Goal: Information Seeking & Learning: Learn about a topic

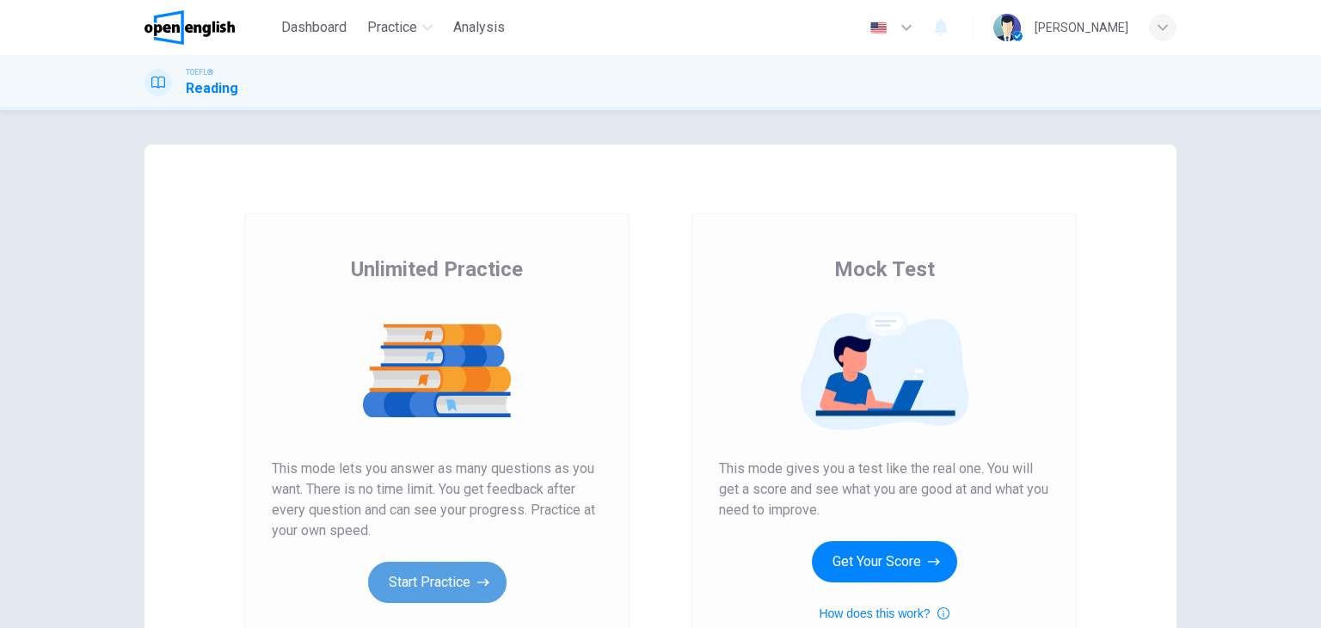
click at [416, 582] on button "Start Practice" at bounding box center [437, 582] width 139 height 41
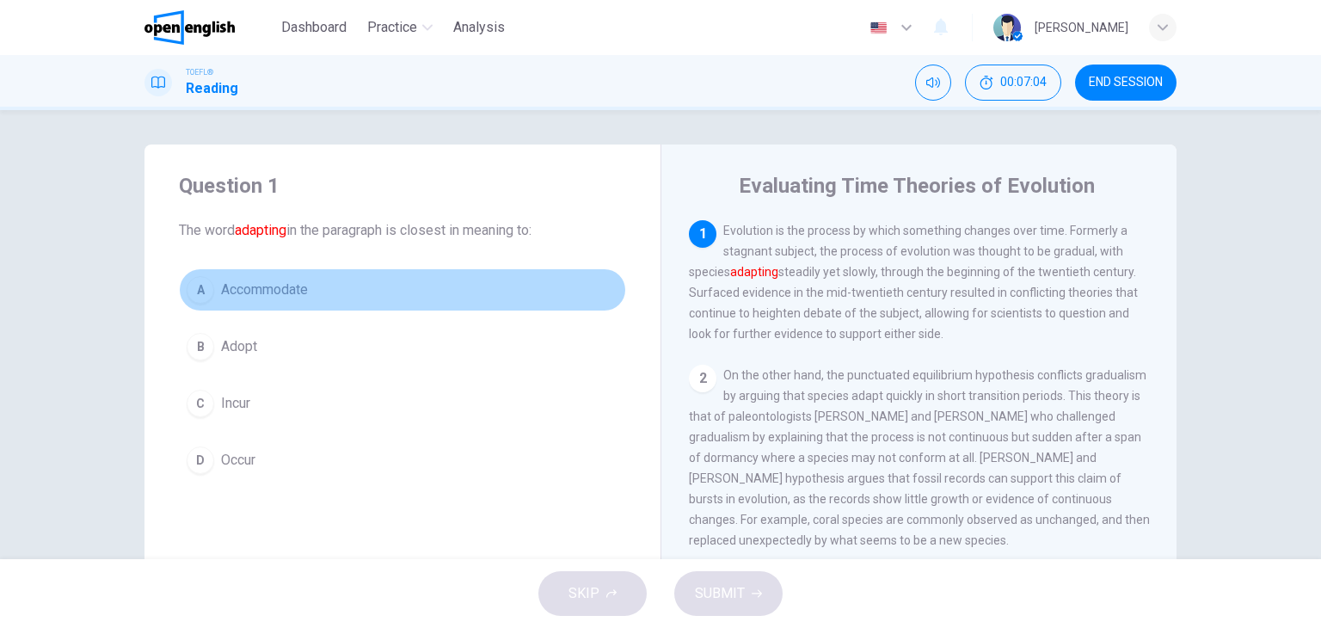
click at [196, 296] on div "A" at bounding box center [201, 290] width 28 height 28
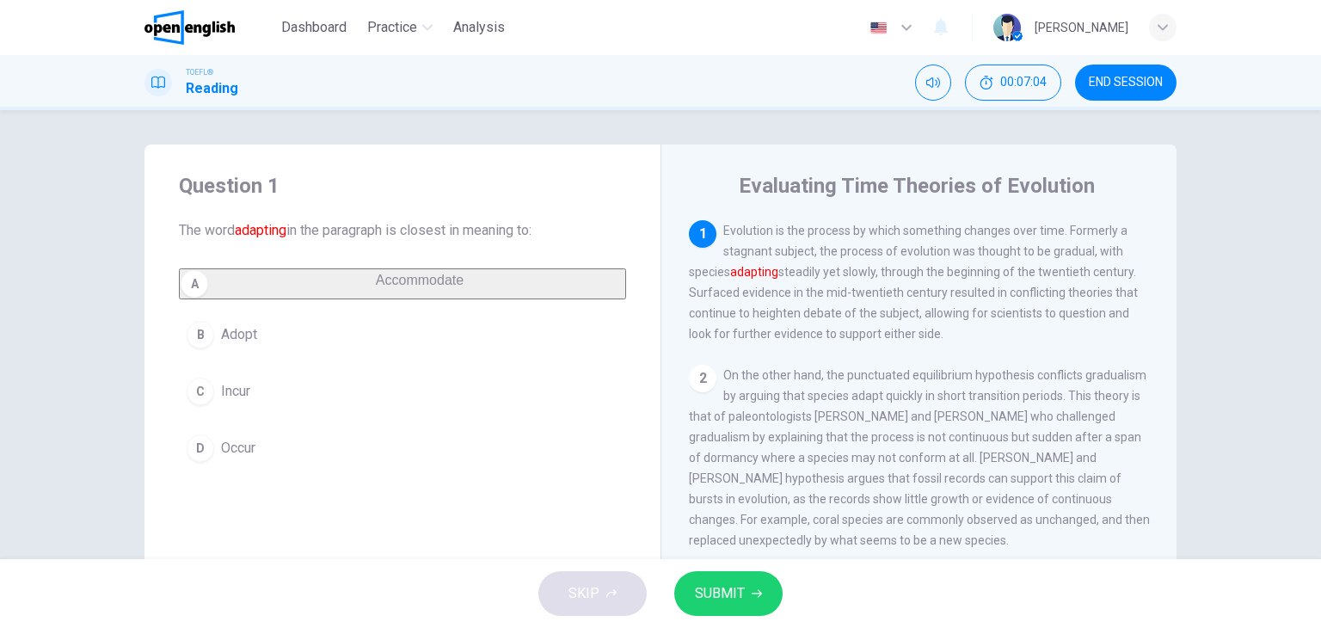
scroll to position [218, 0]
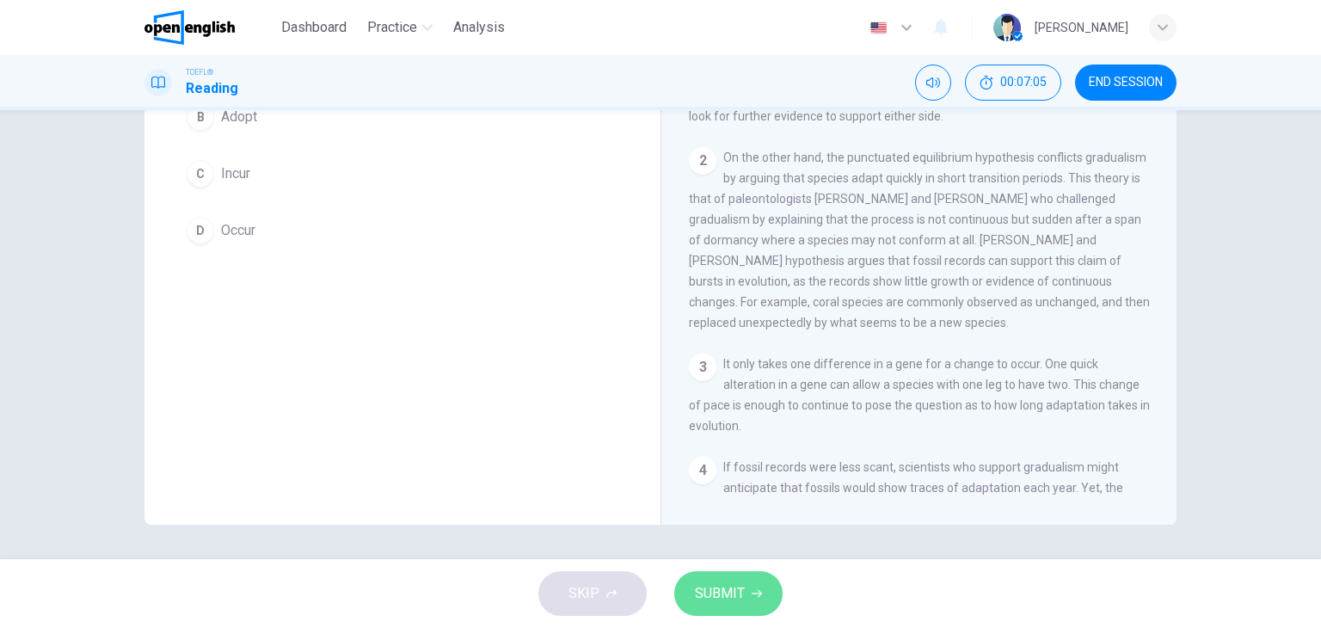
click at [740, 598] on span "SUBMIT" at bounding box center [720, 594] width 50 height 24
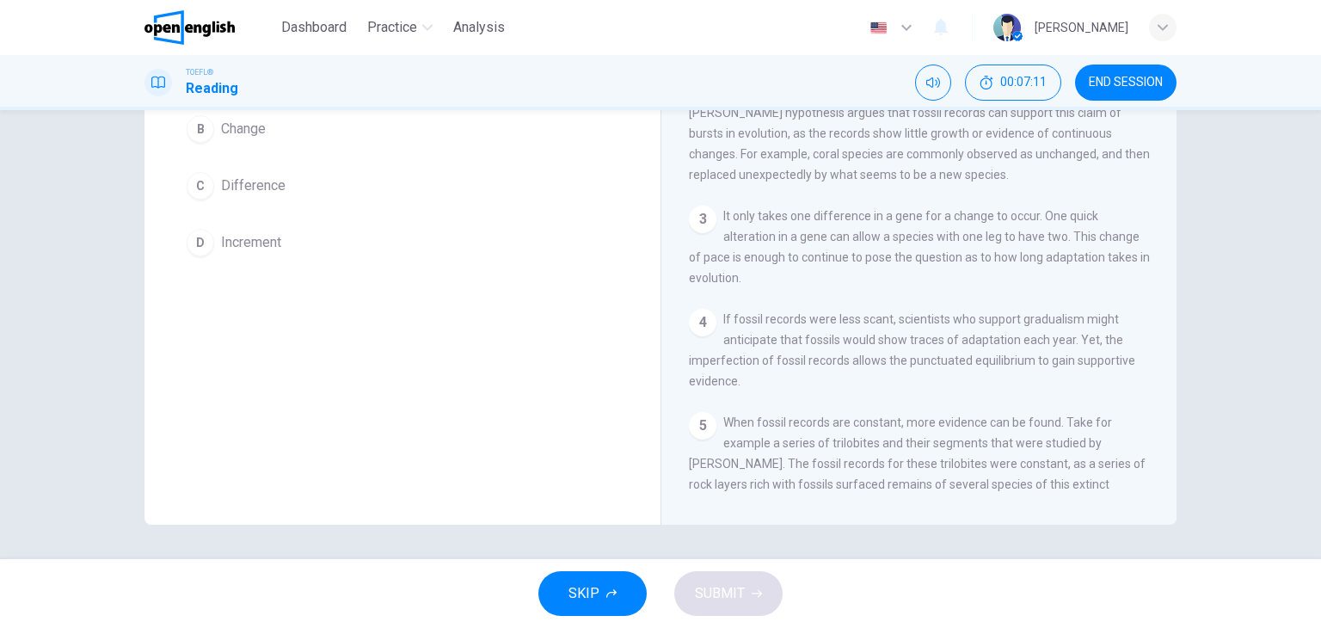
scroll to position [0, 0]
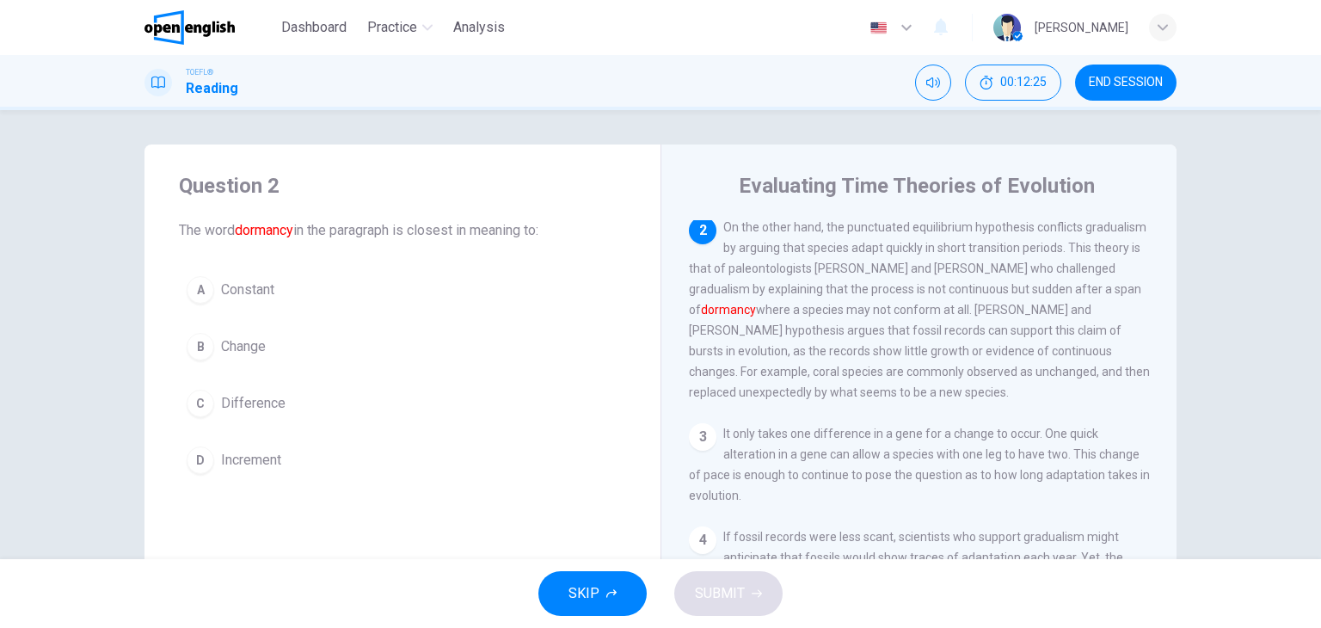
click at [188, 292] on div "A" at bounding box center [201, 290] width 28 height 28
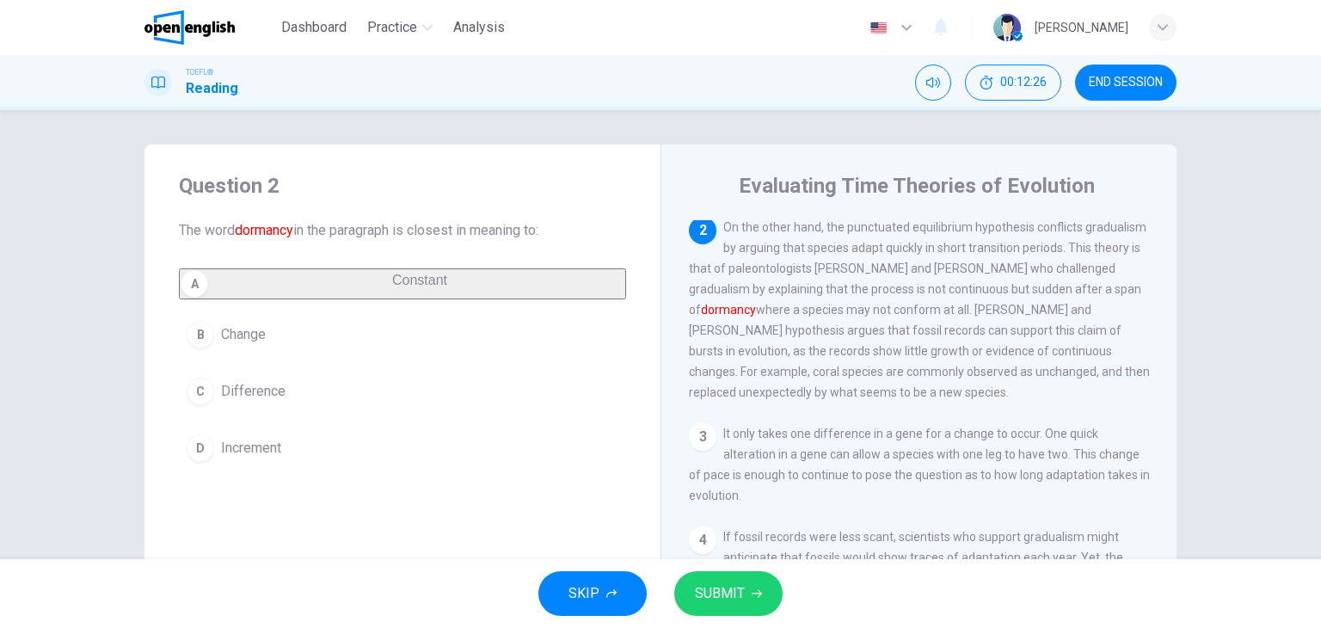
click at [727, 590] on span "SUBMIT" at bounding box center [720, 594] width 50 height 24
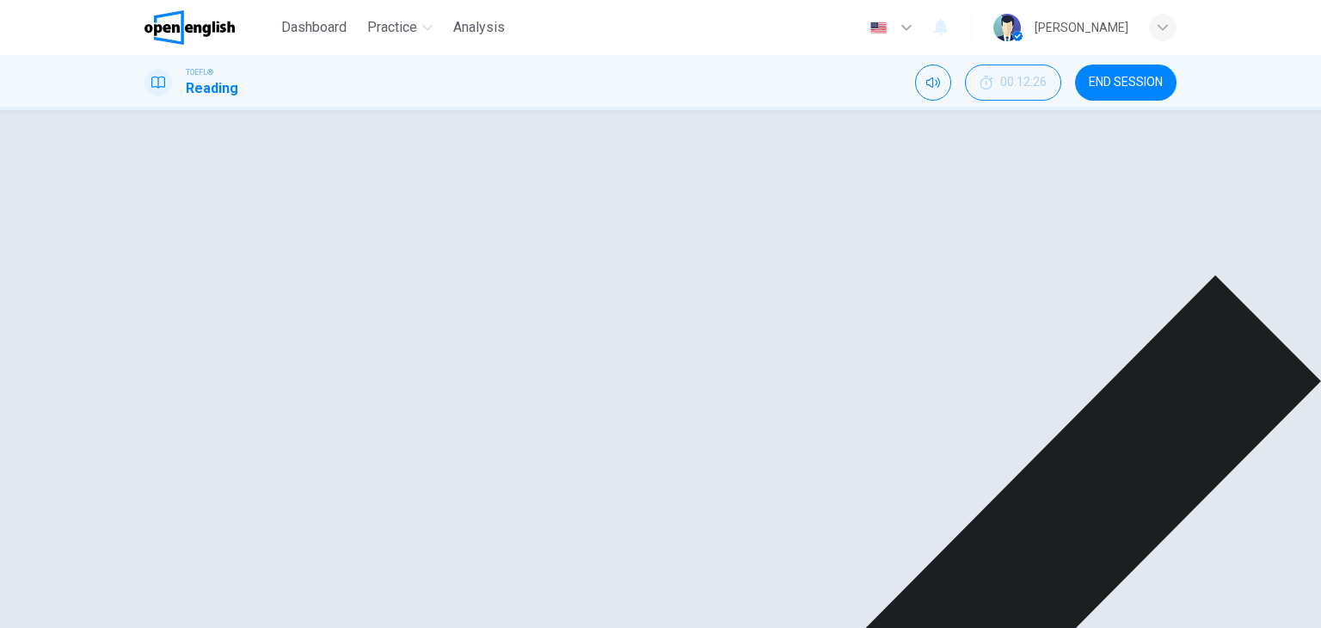
scroll to position [309, 0]
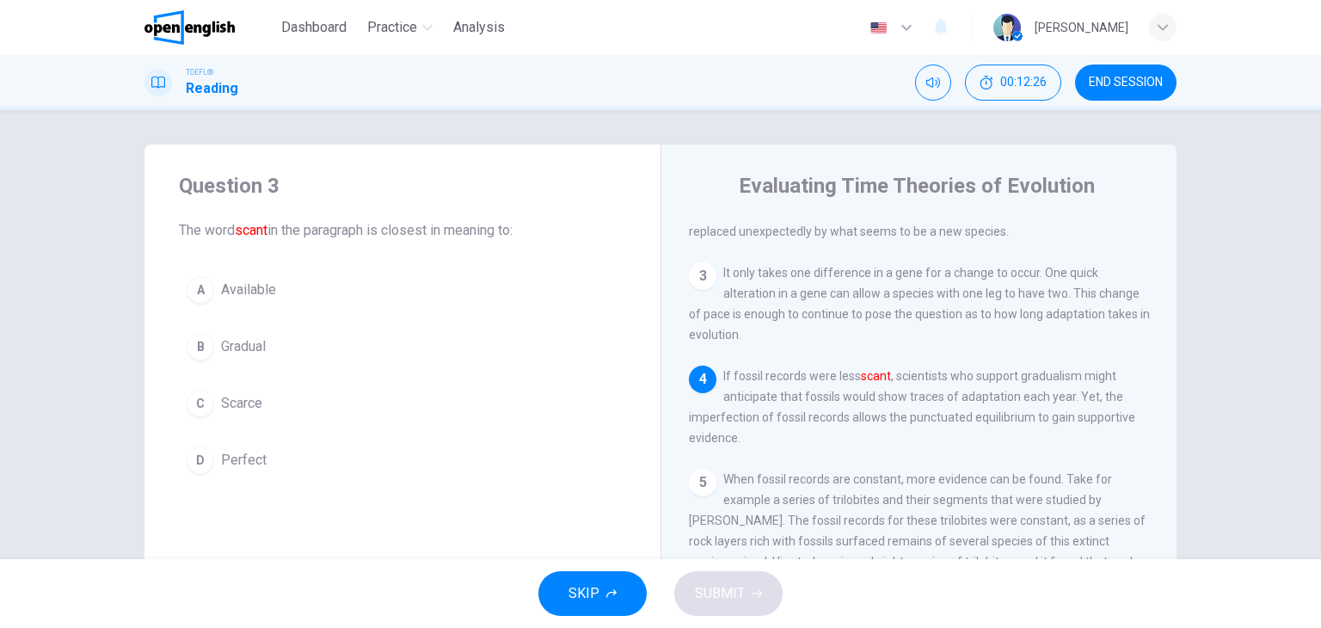
scroll to position [467, 0]
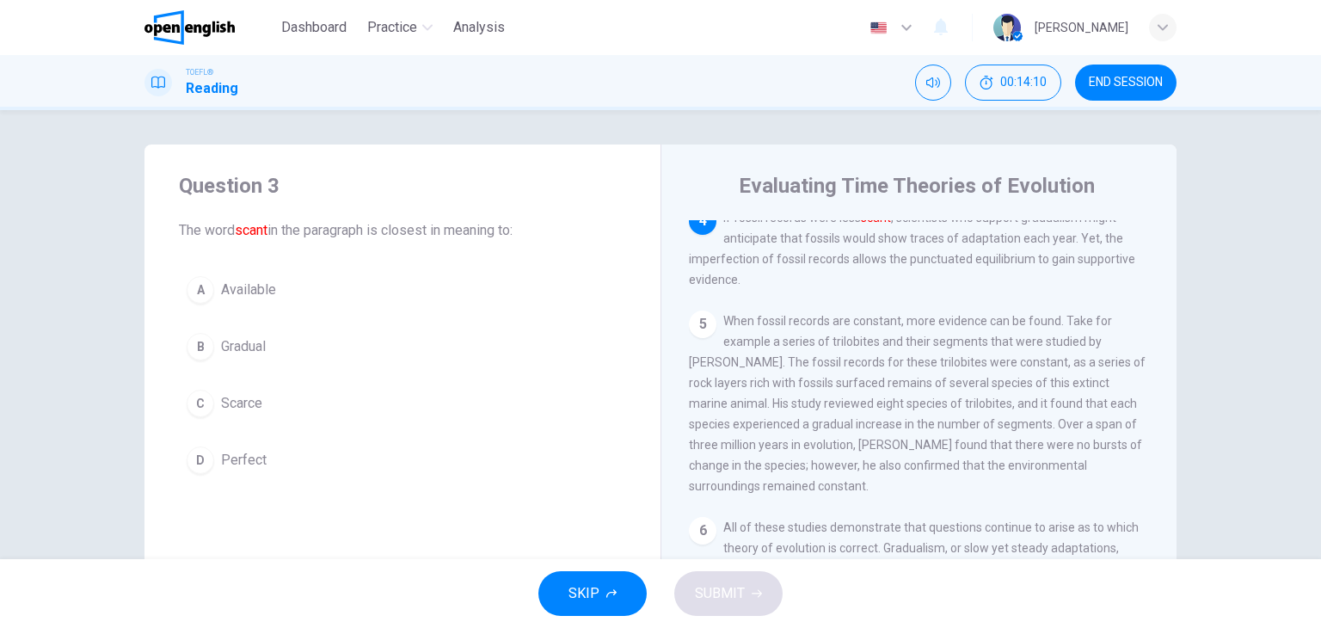
click at [296, 400] on button "C Scarce" at bounding box center [402, 403] width 447 height 43
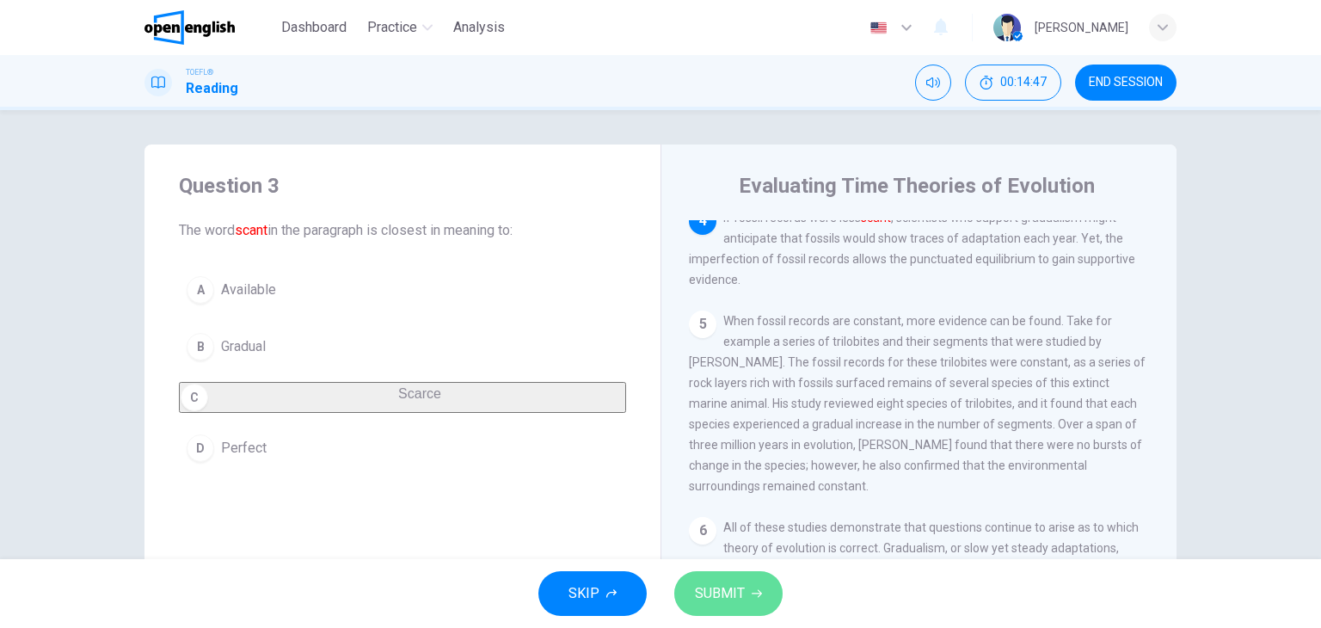
click at [743, 582] on button "SUBMIT" at bounding box center [728, 593] width 108 height 45
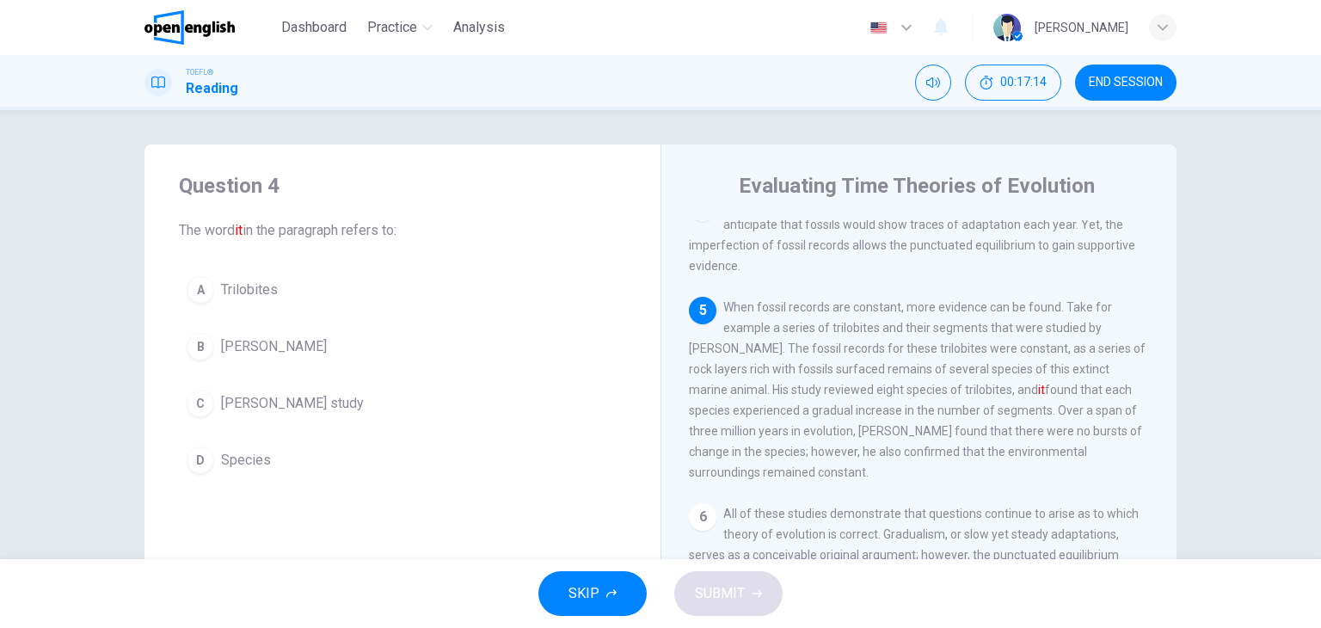
scroll to position [567, 0]
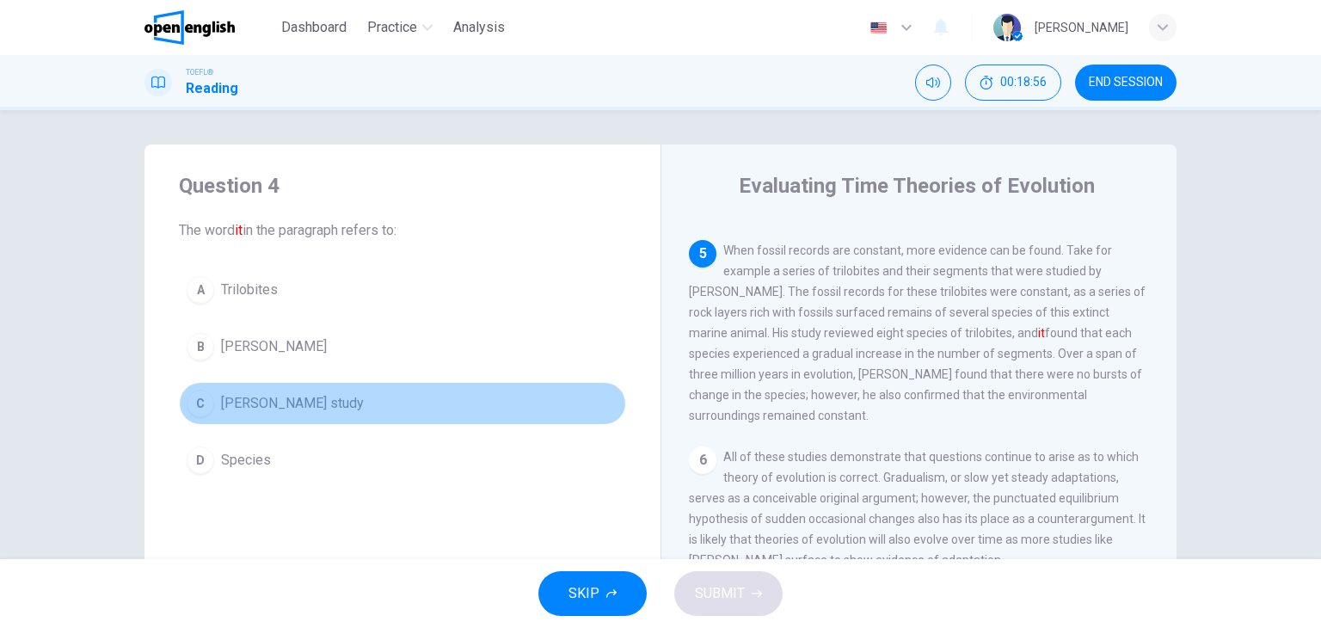
click at [201, 403] on div "C" at bounding box center [201, 404] width 28 height 28
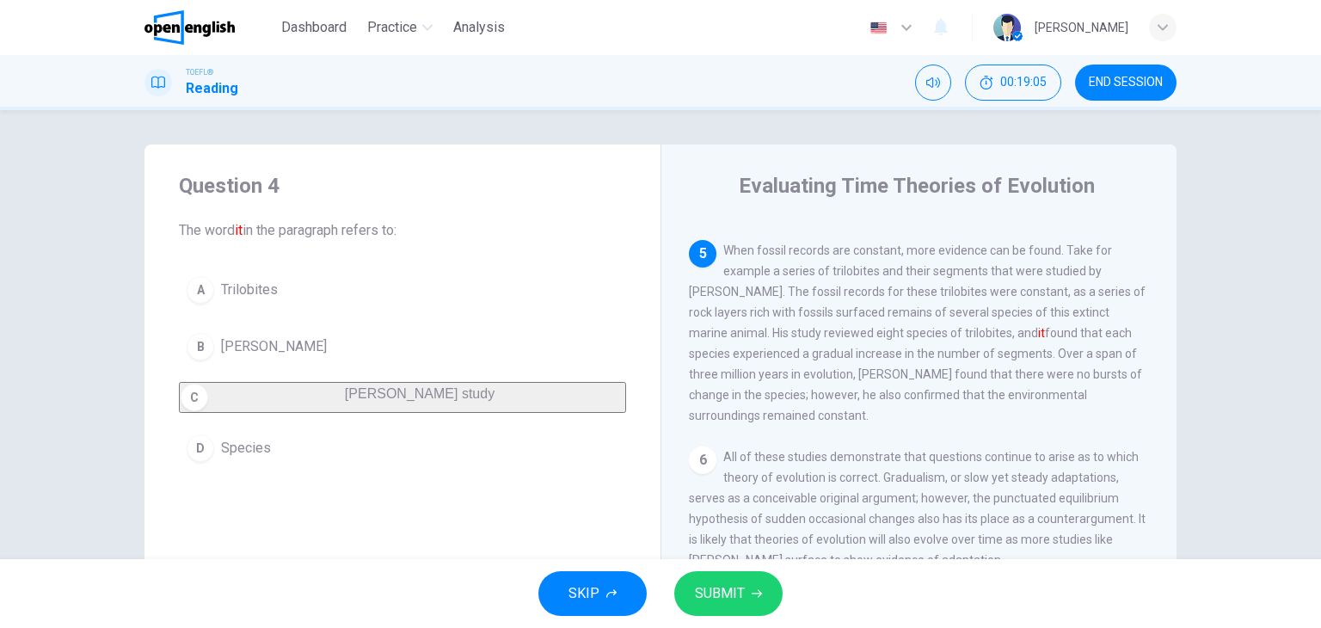
click at [727, 591] on span "SUBMIT" at bounding box center [720, 594] width 50 height 24
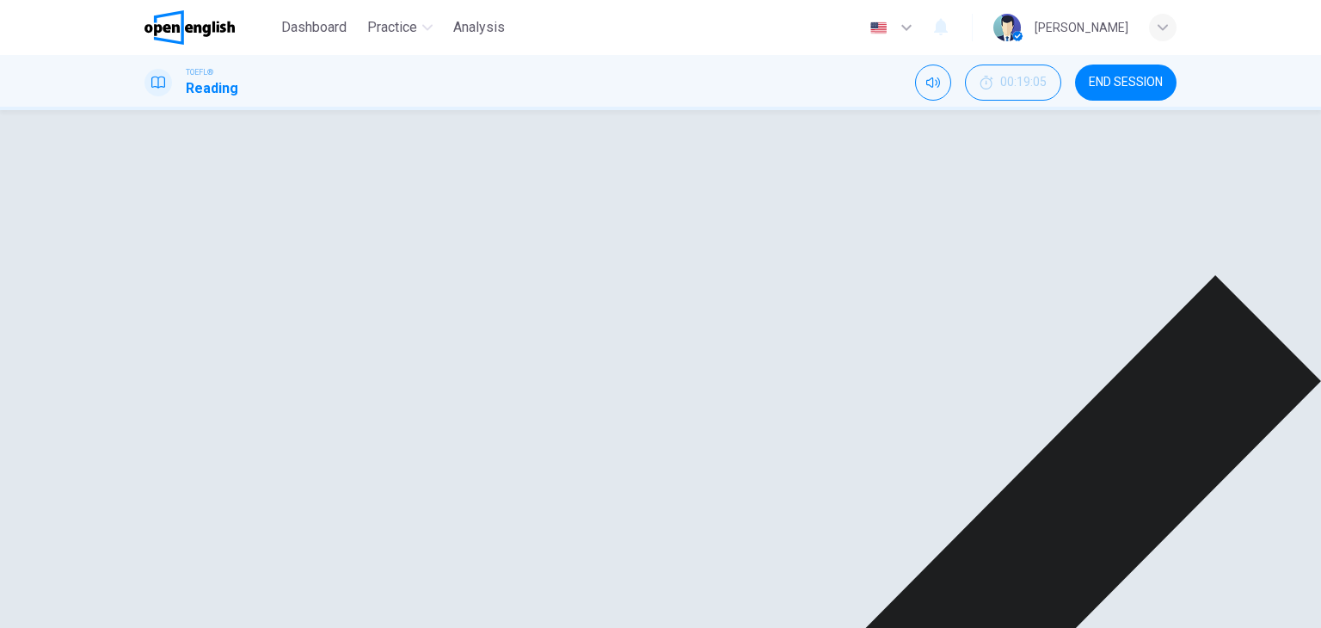
scroll to position [172, 0]
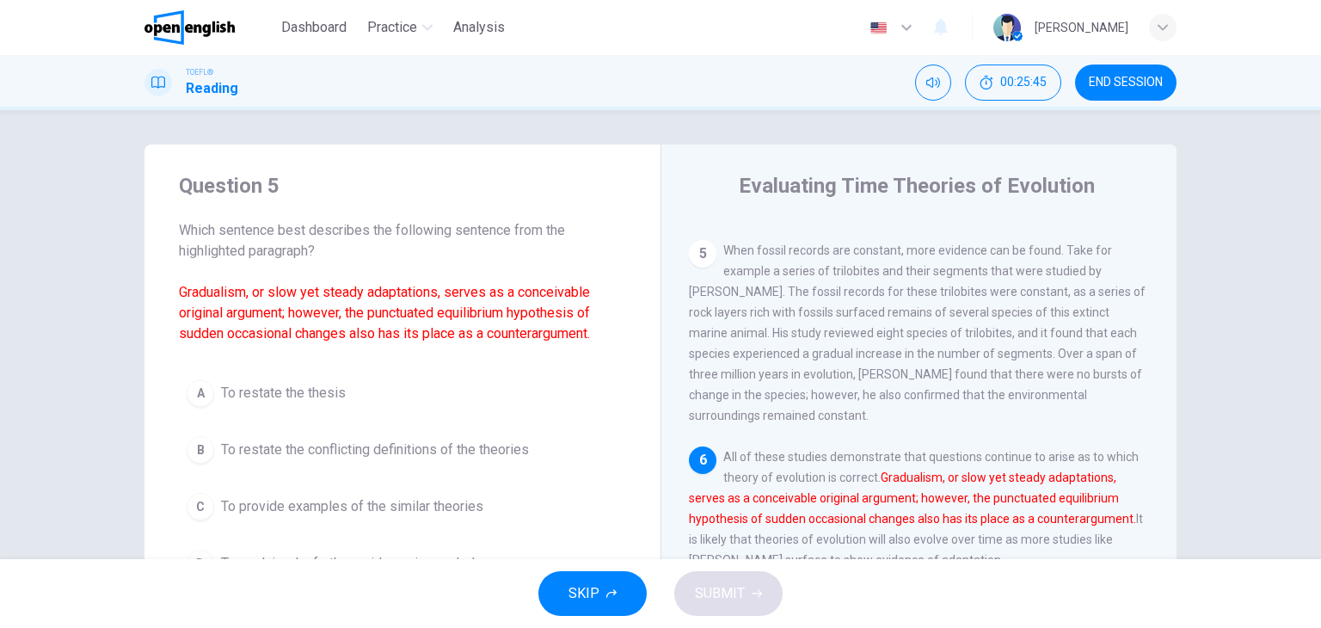
scroll to position [86, 0]
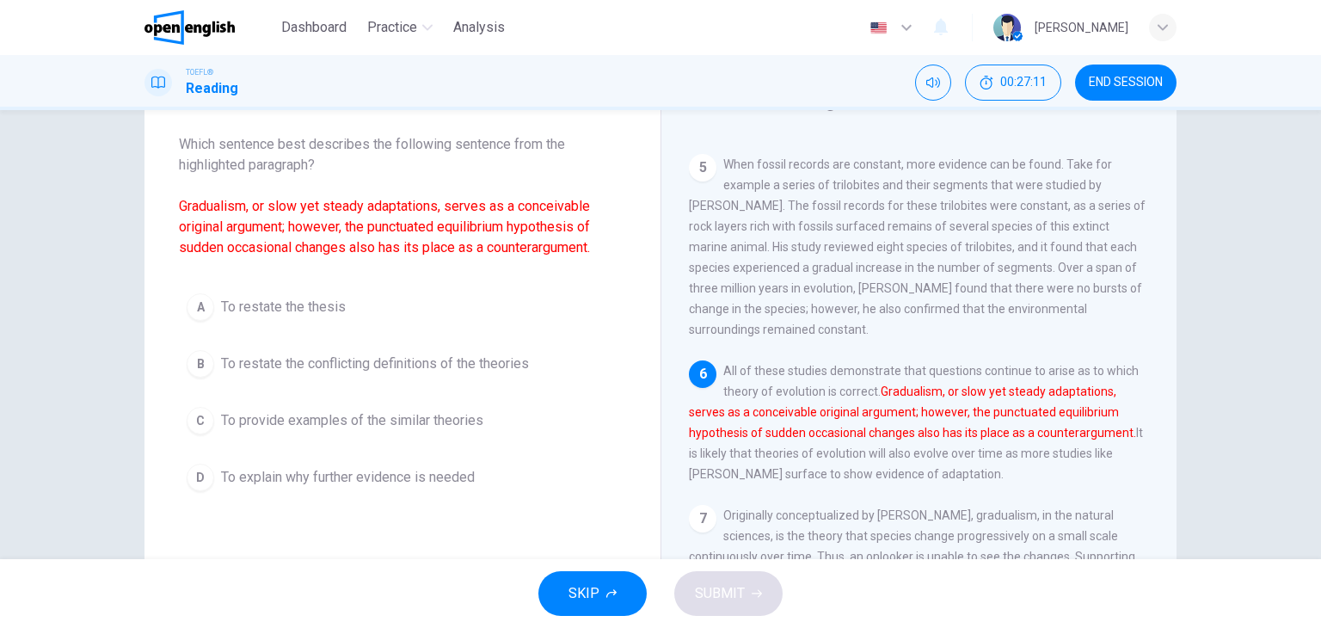
click at [193, 358] on div "B" at bounding box center [201, 364] width 28 height 28
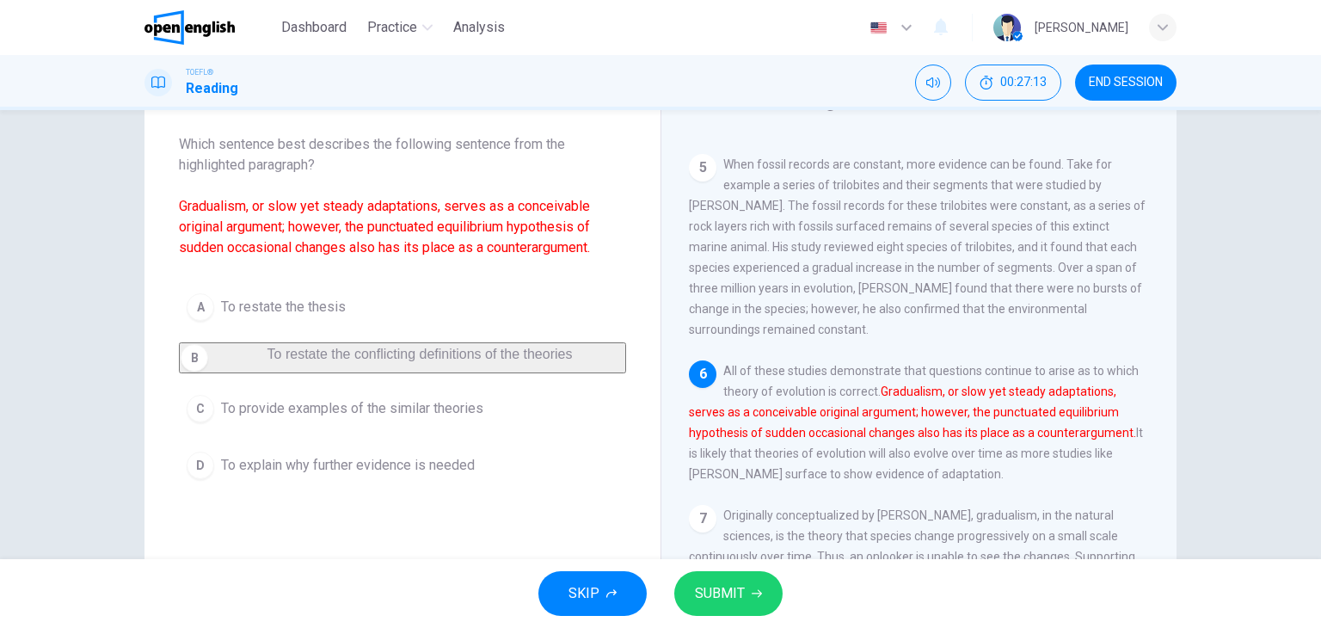
click at [695, 593] on span "SUBMIT" at bounding box center [720, 594] width 50 height 24
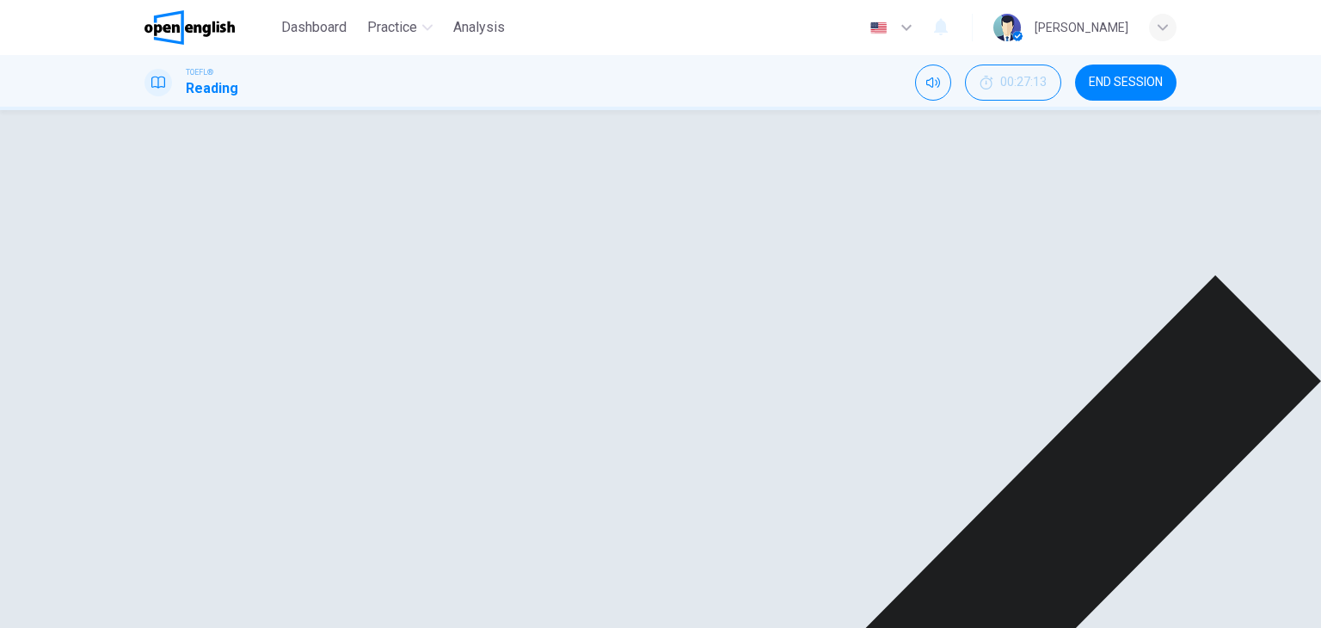
scroll to position [172, 0]
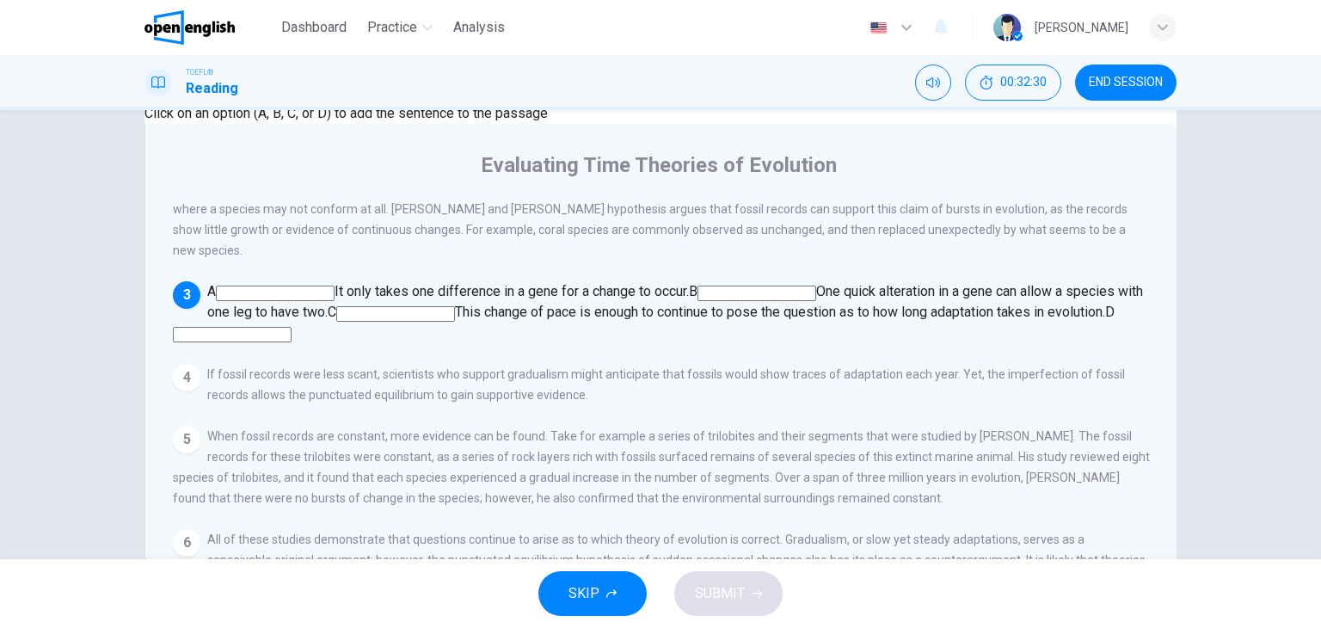
scroll to position [55, 0]
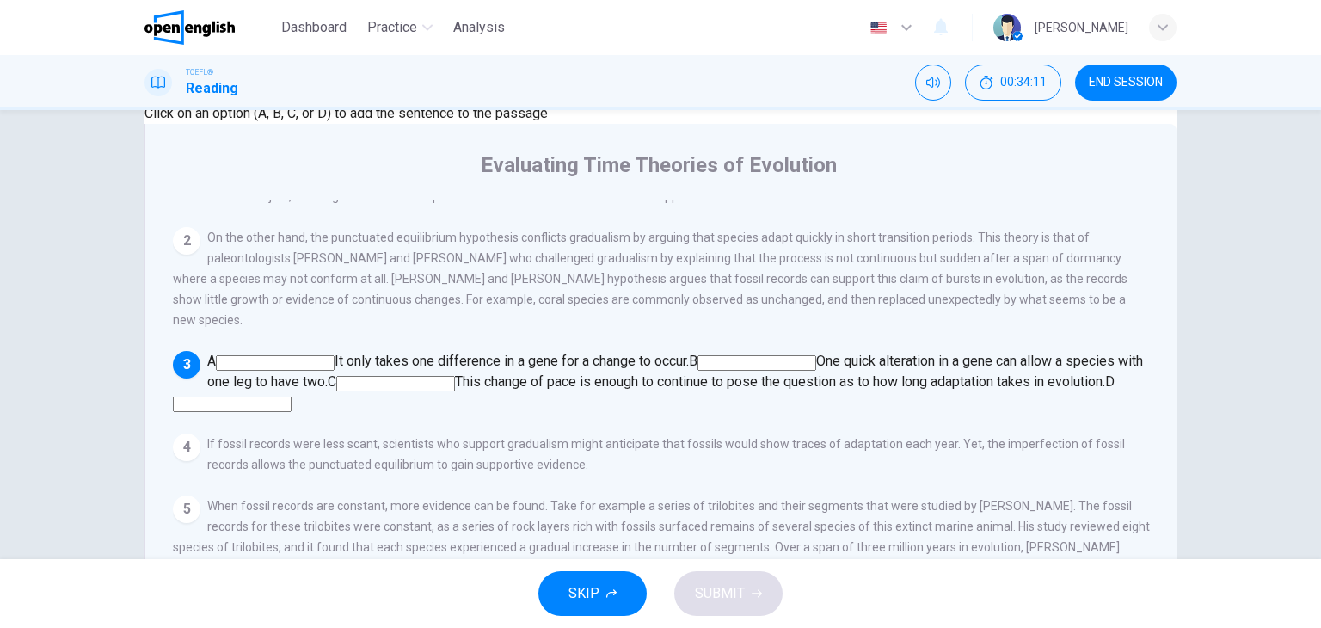
click at [335, 368] on input at bounding box center [275, 362] width 119 height 15
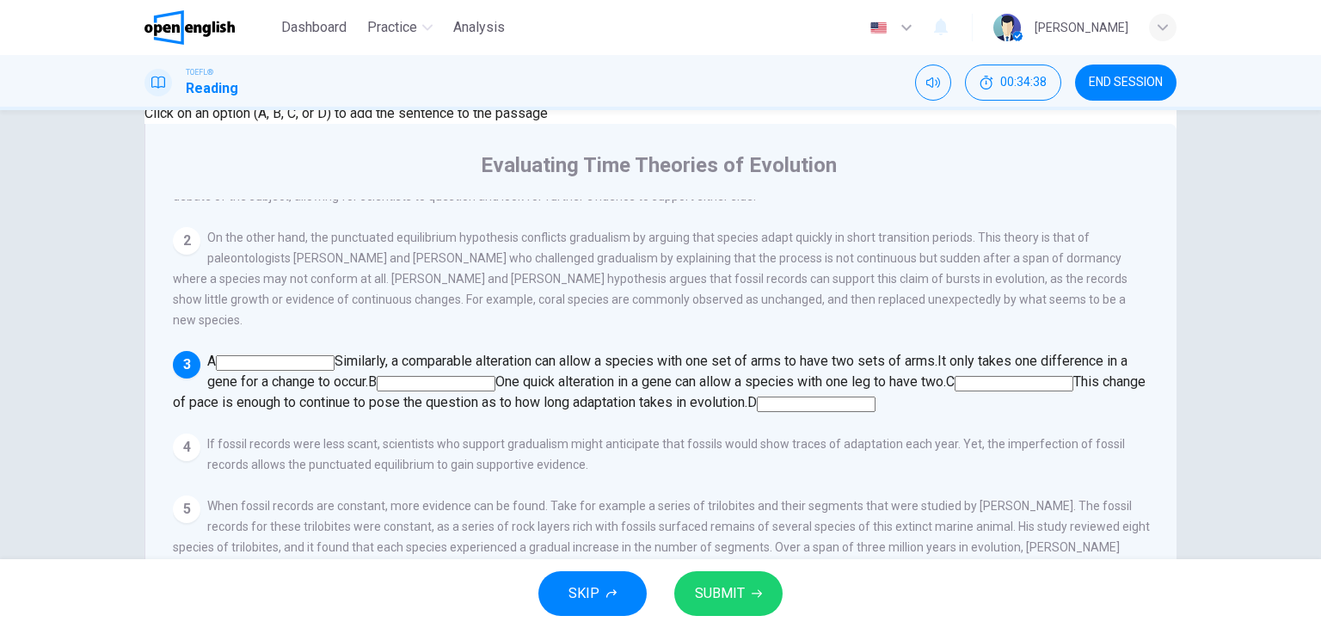
click at [955, 391] on input at bounding box center [1014, 383] width 119 height 15
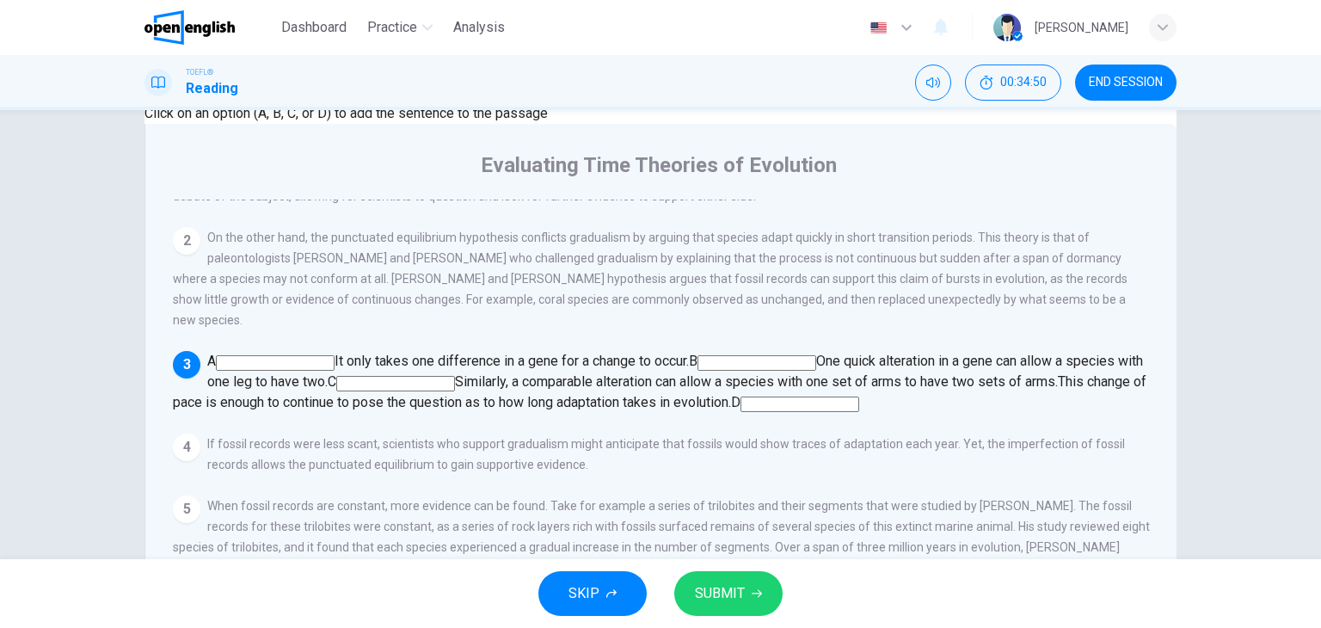
click at [747, 580] on button "SUBMIT" at bounding box center [728, 593] width 108 height 45
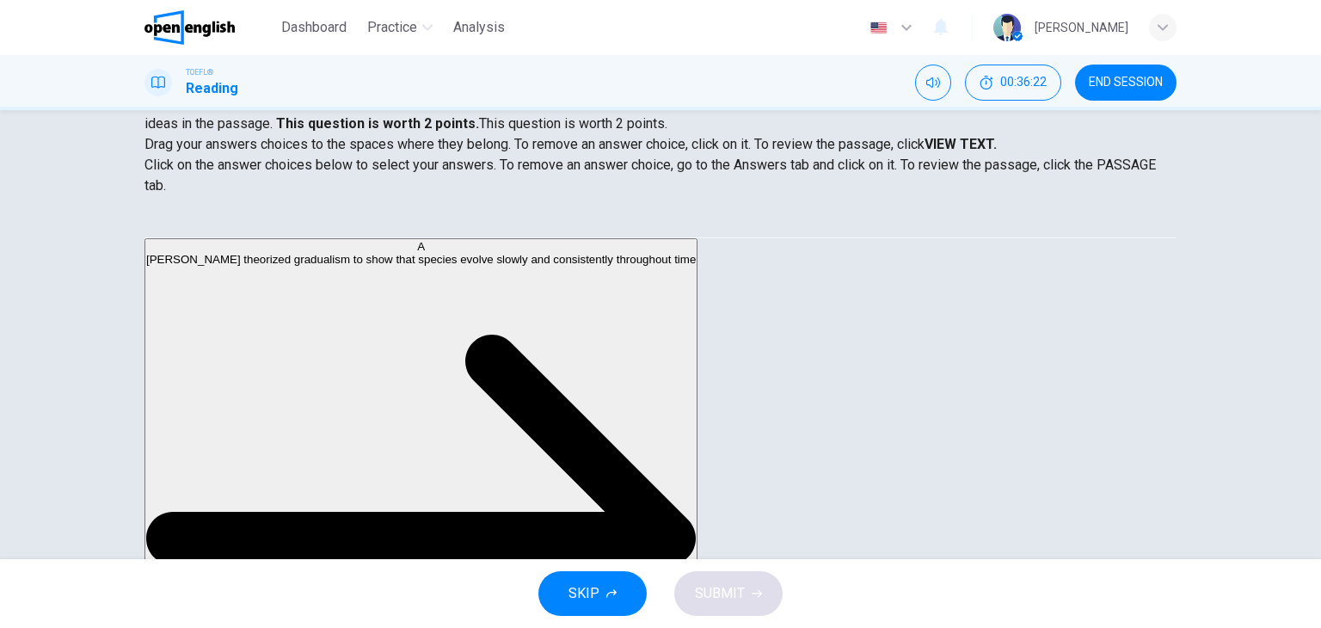
scroll to position [0, 0]
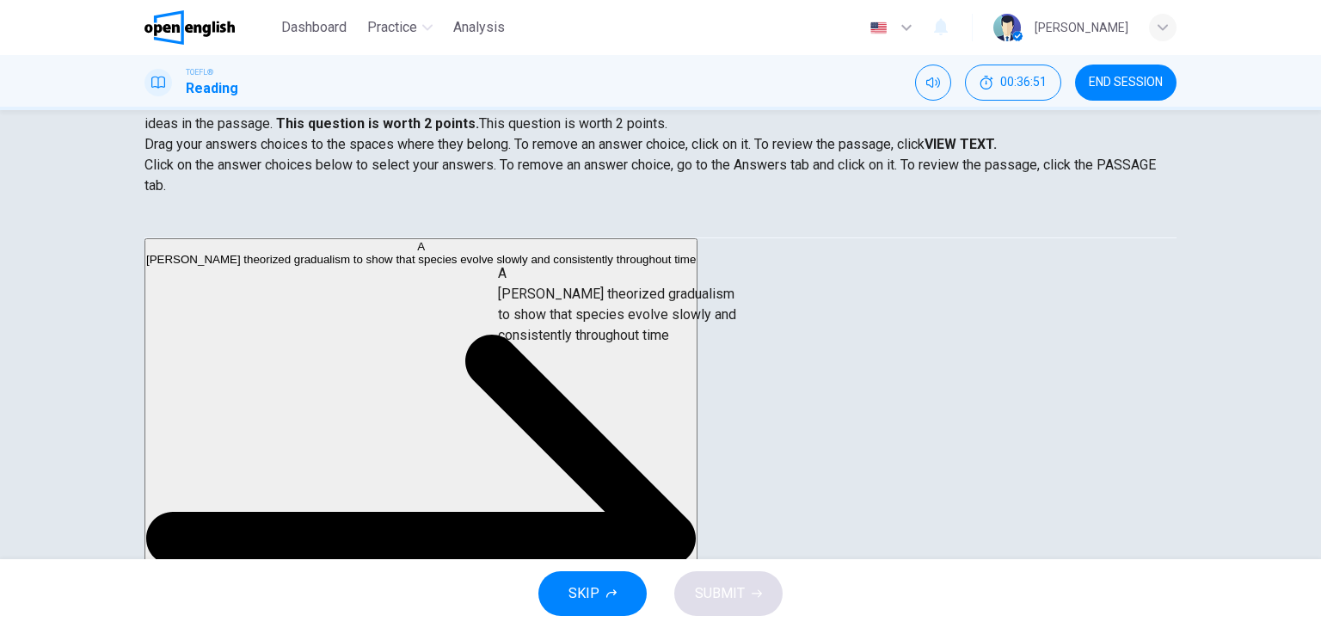
drag, startPoint x: 210, startPoint y: 286, endPoint x: 553, endPoint y: 311, distance: 344.2
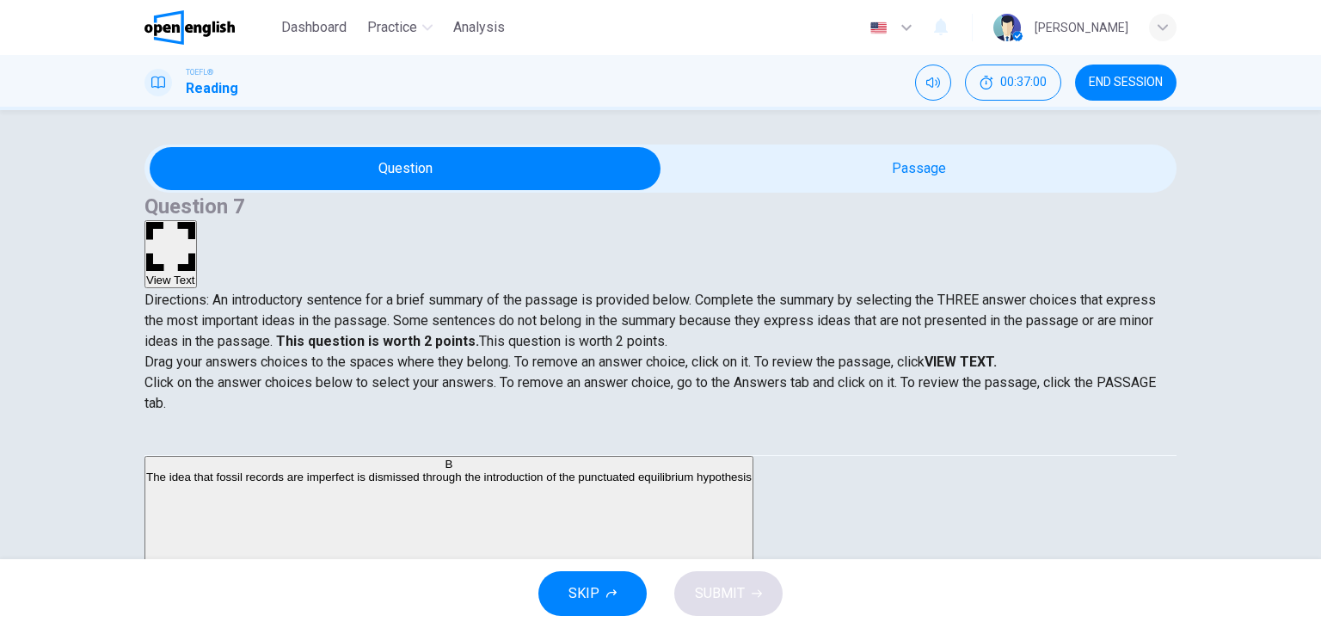
scroll to position [86, 0]
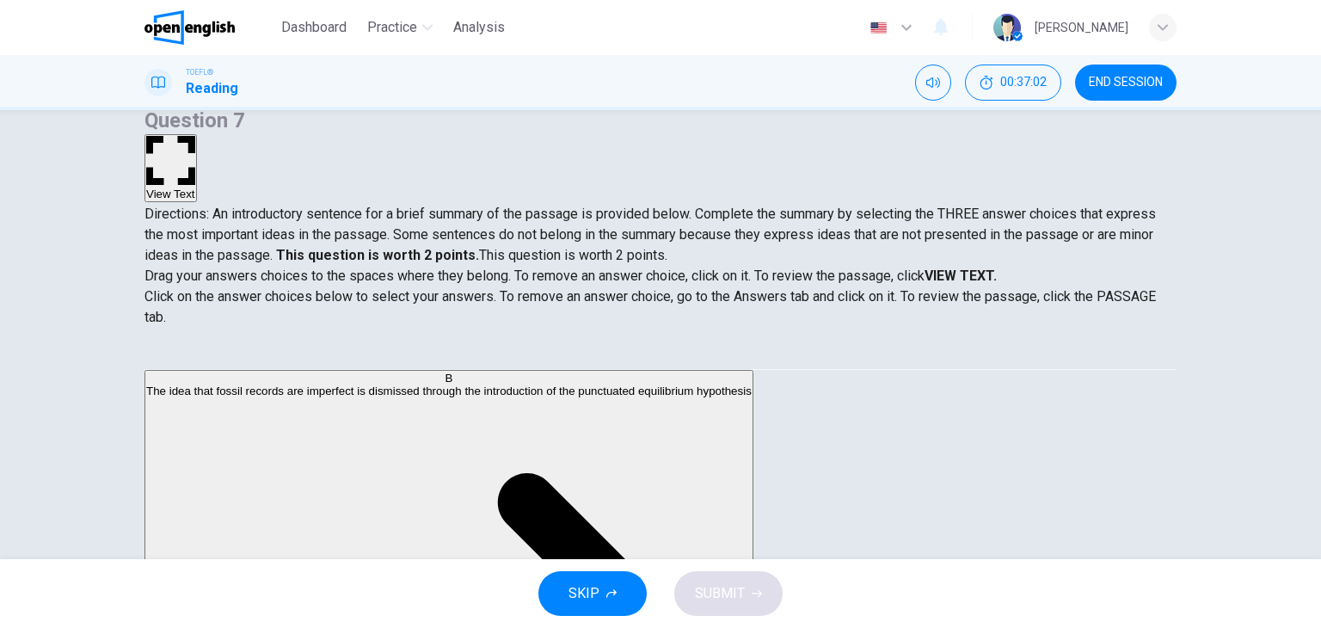
click at [997, 271] on strong "VIEW TEXT." at bounding box center [961, 276] width 72 height 16
click at [997, 268] on strong "VIEW TEXT." at bounding box center [961, 276] width 72 height 16
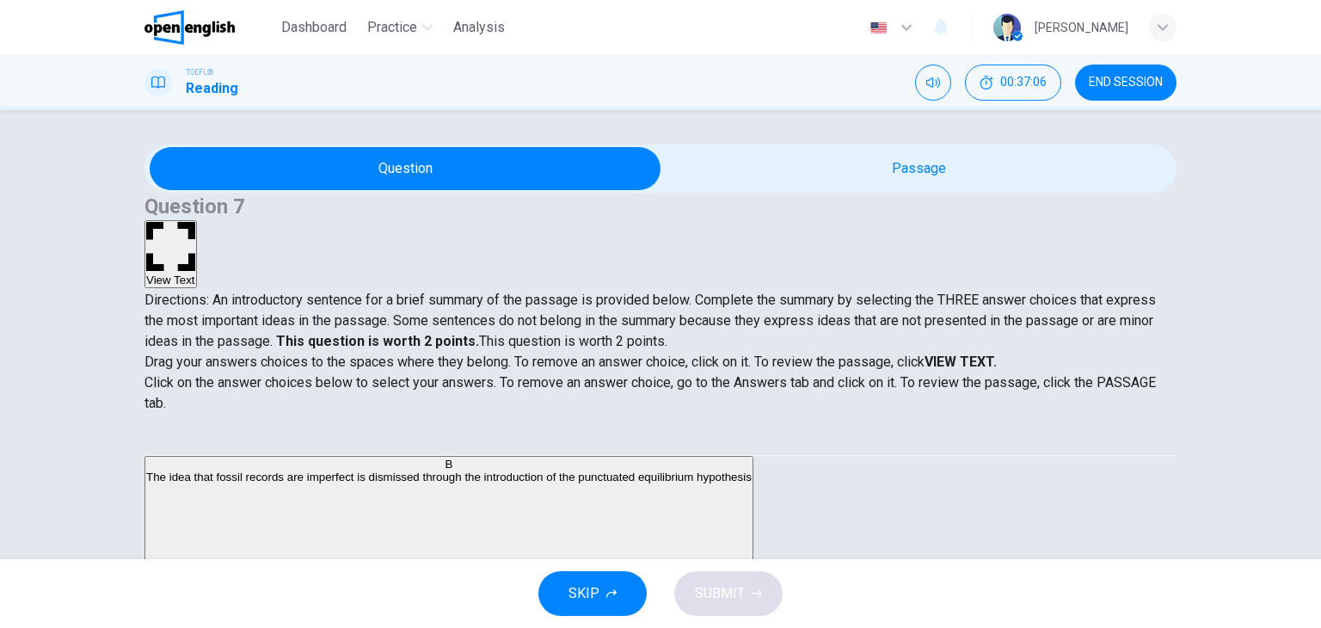
click at [195, 222] on icon "button" at bounding box center [170, 246] width 49 height 49
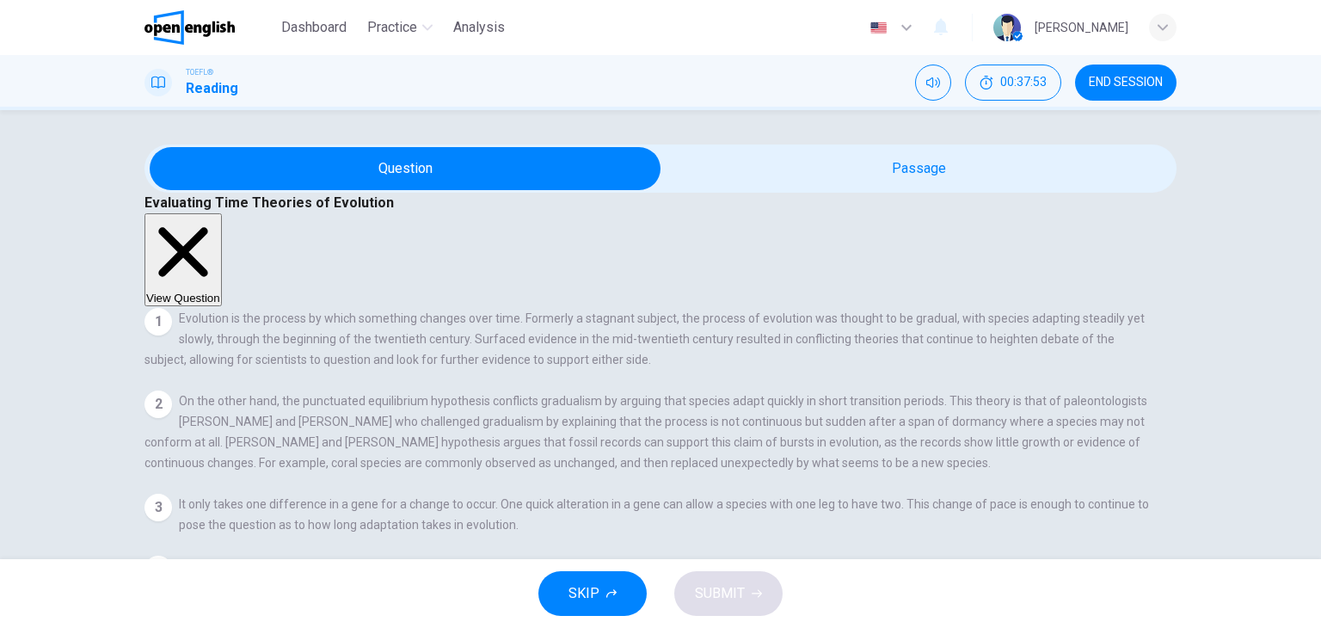
click at [222, 213] on button "View Question" at bounding box center [183, 259] width 77 height 93
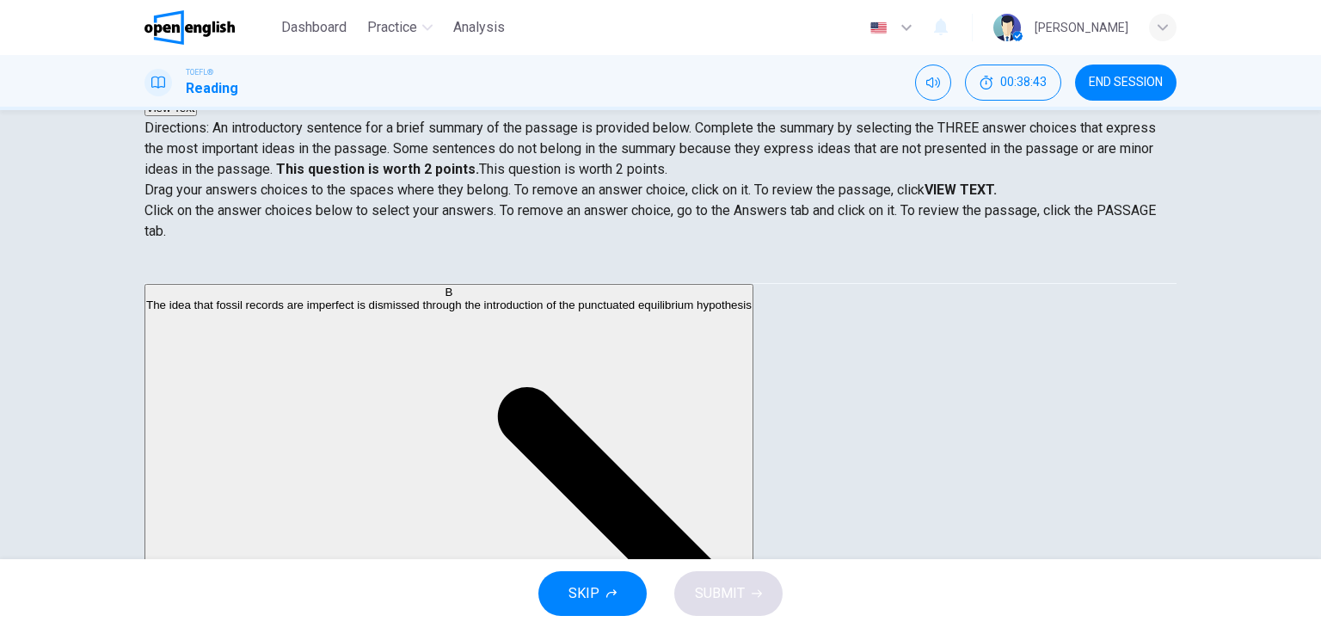
scroll to position [55, 0]
drag, startPoint x: 201, startPoint y: 430, endPoint x: 481, endPoint y: 446, distance: 280.1
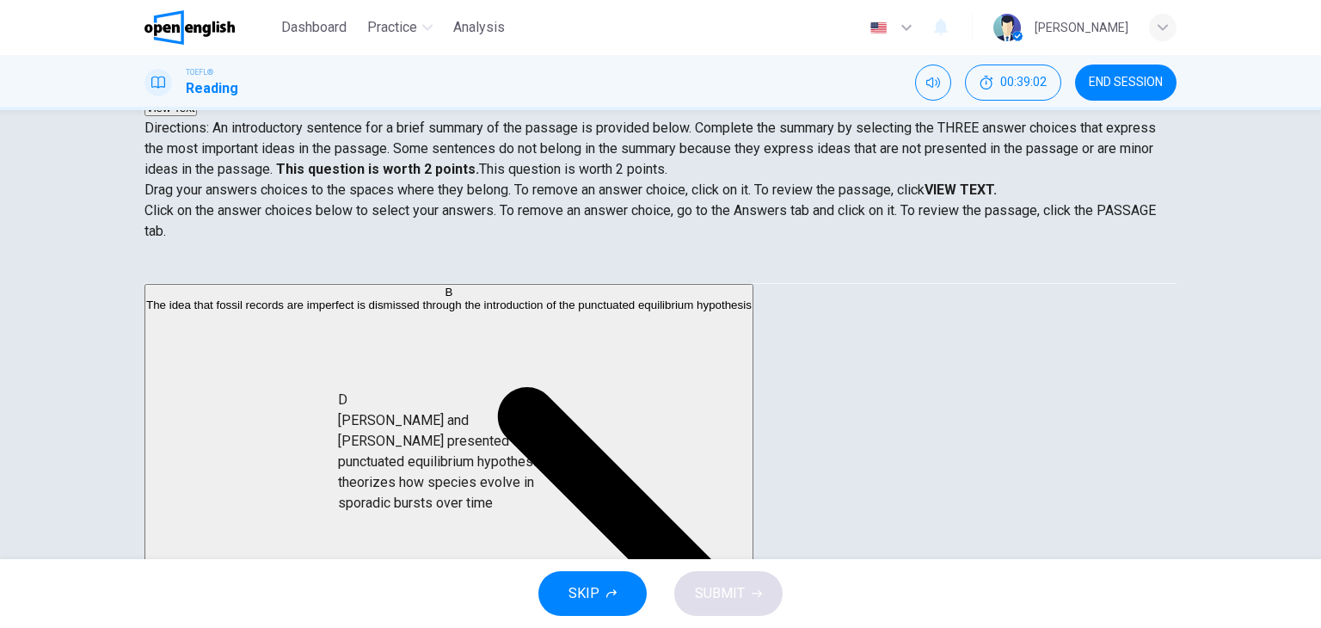
scroll to position [60, 0]
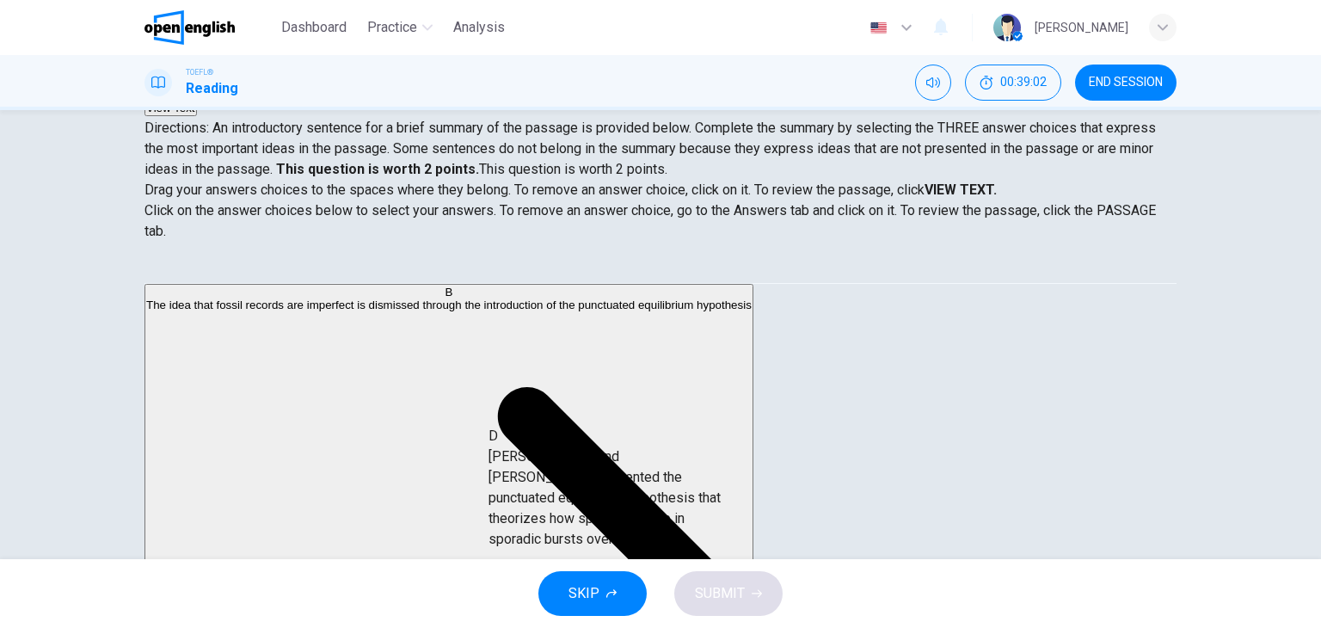
drag, startPoint x: 206, startPoint y: 441, endPoint x: 541, endPoint y: 507, distance: 341.0
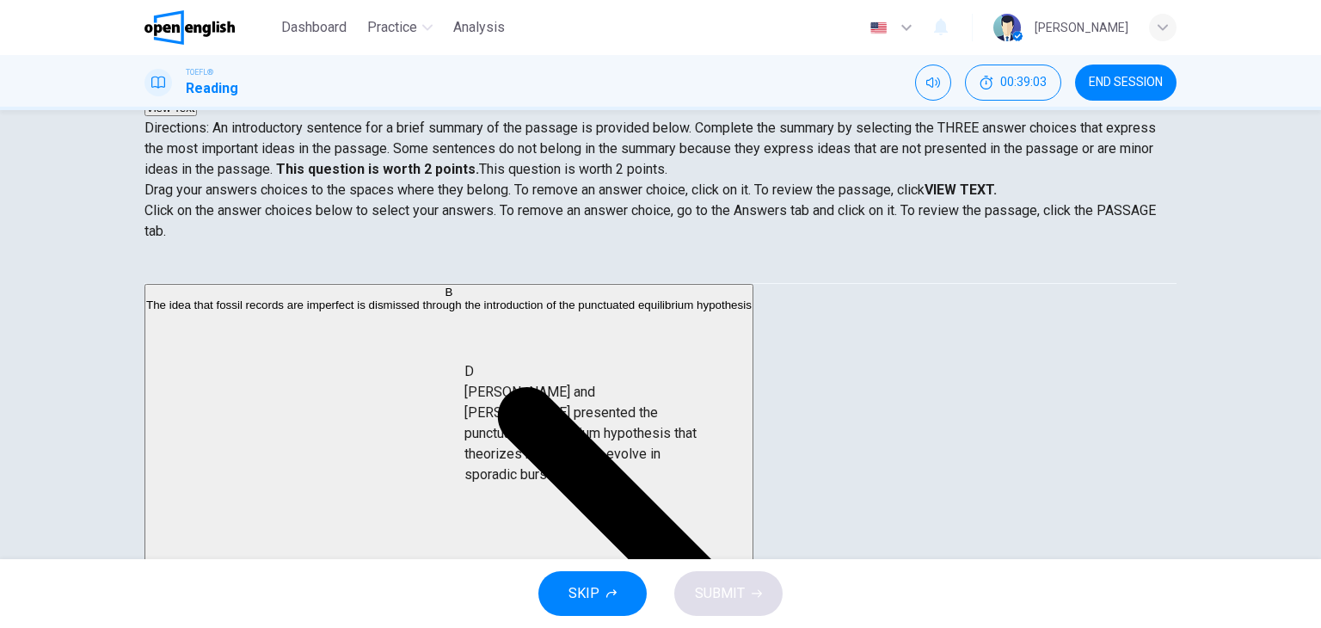
scroll to position [0, 0]
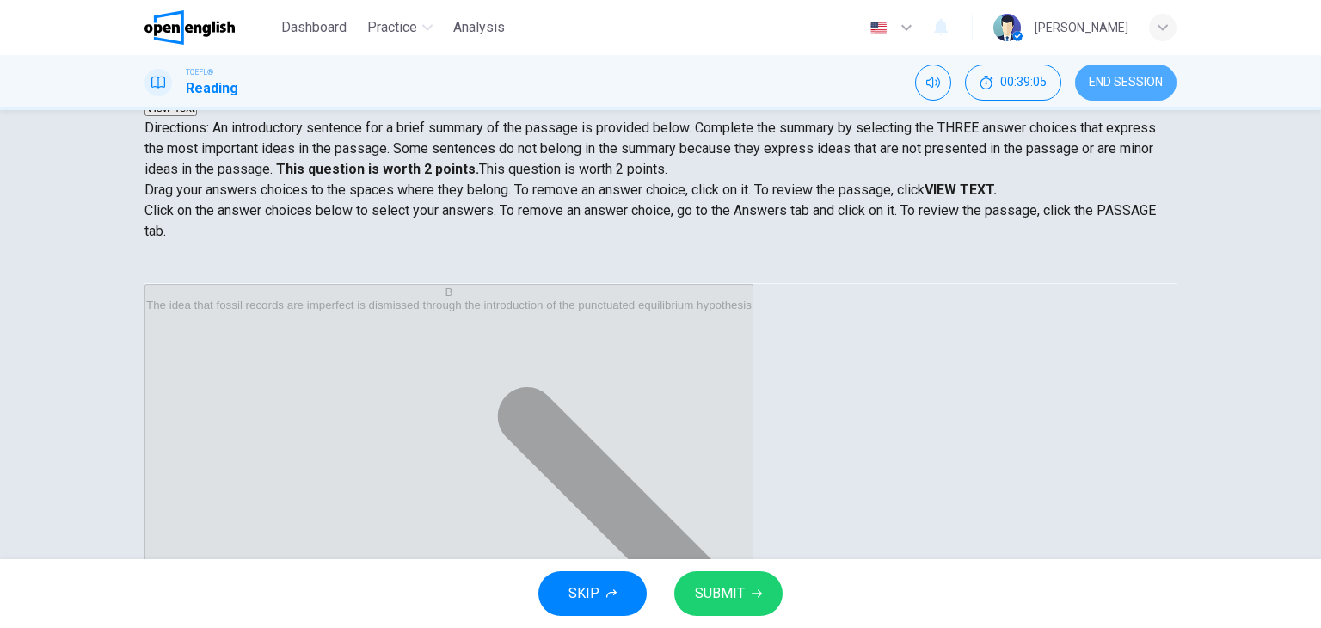
click at [1108, 80] on span "END SESSION" at bounding box center [1126, 83] width 74 height 14
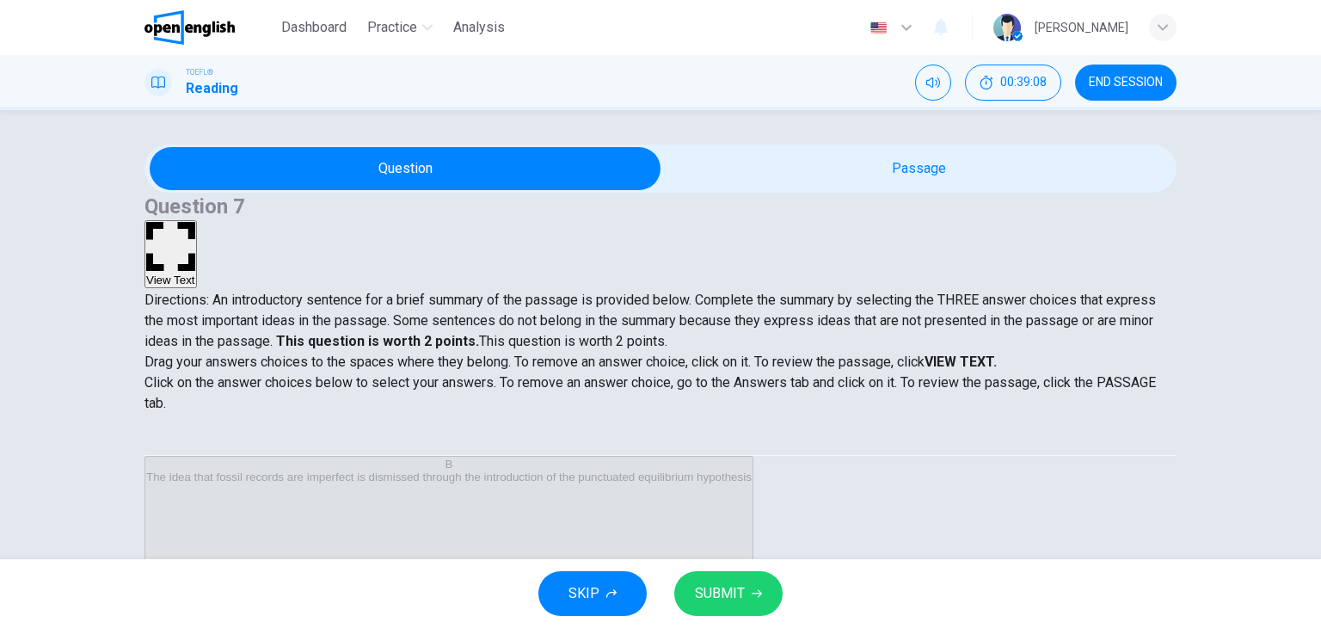
click at [197, 220] on button "View Text" at bounding box center [171, 254] width 52 height 68
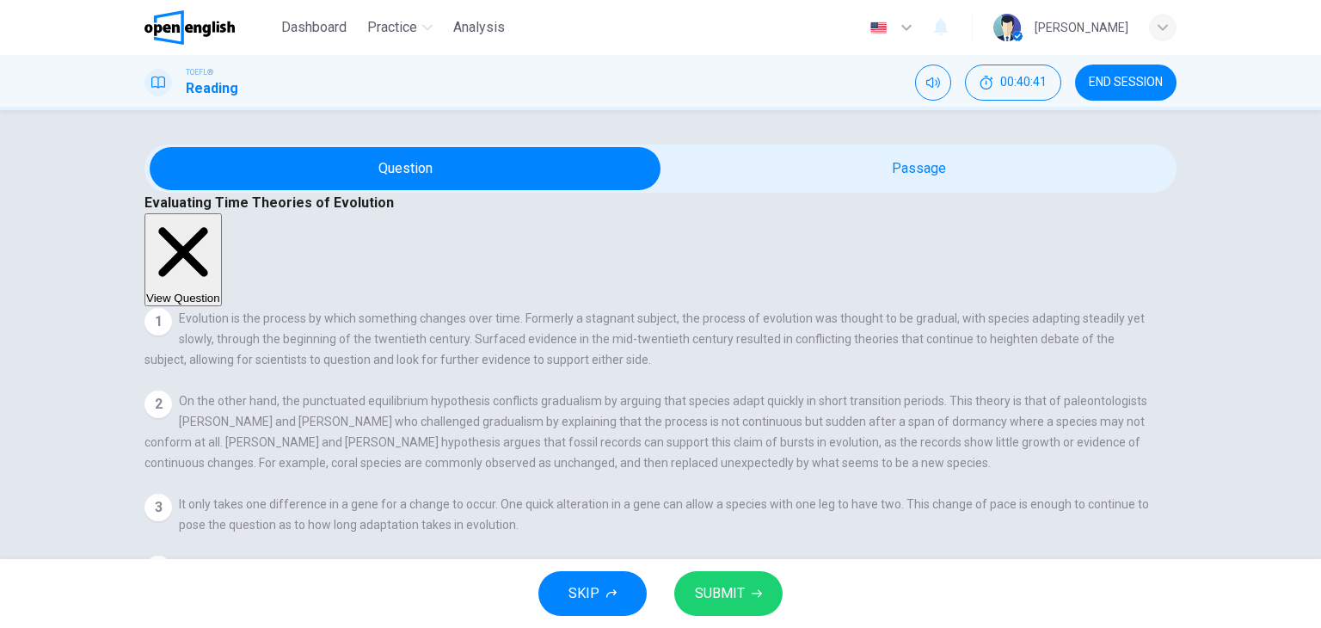
click at [222, 213] on button "View Question" at bounding box center [183, 259] width 77 height 93
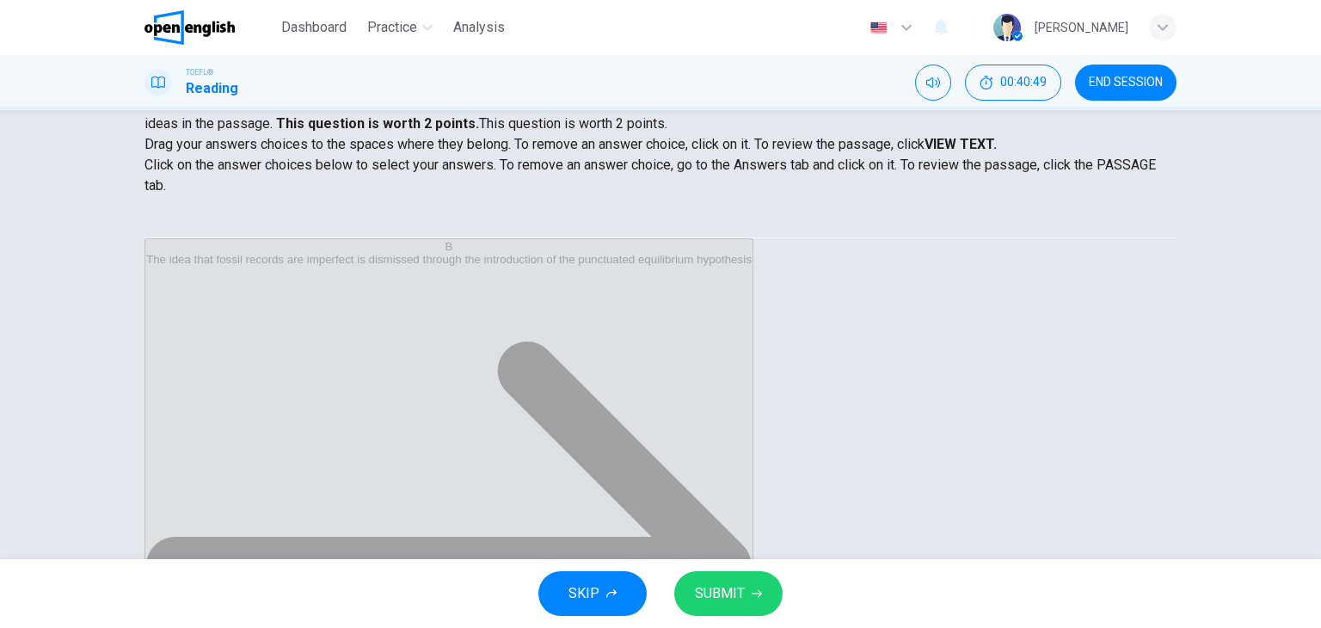
scroll to position [134, 0]
click at [740, 580] on button "SUBMIT" at bounding box center [728, 593] width 108 height 45
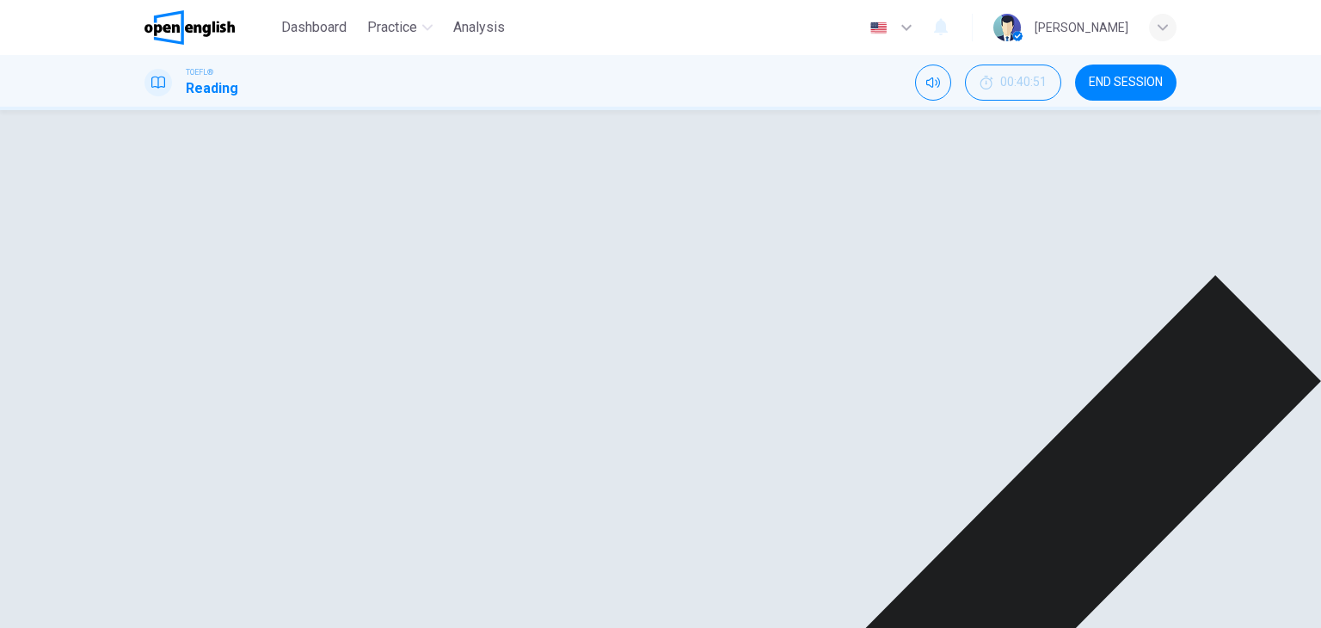
scroll to position [138, 0]
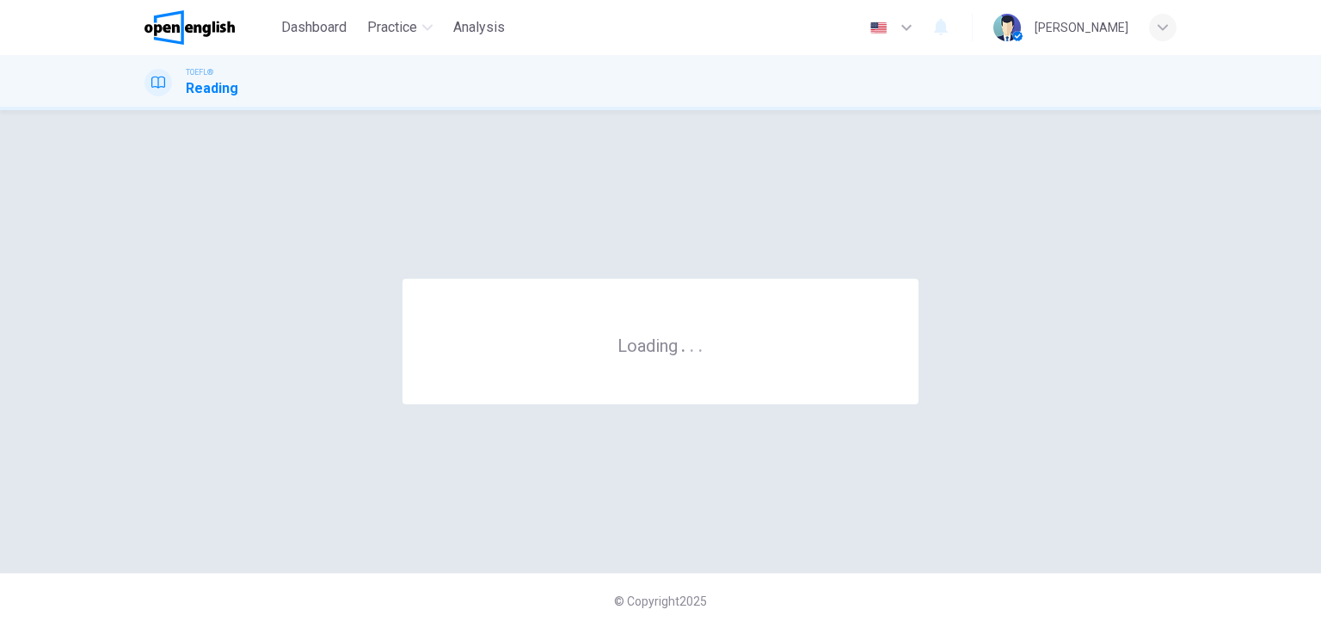
scroll to position [0, 0]
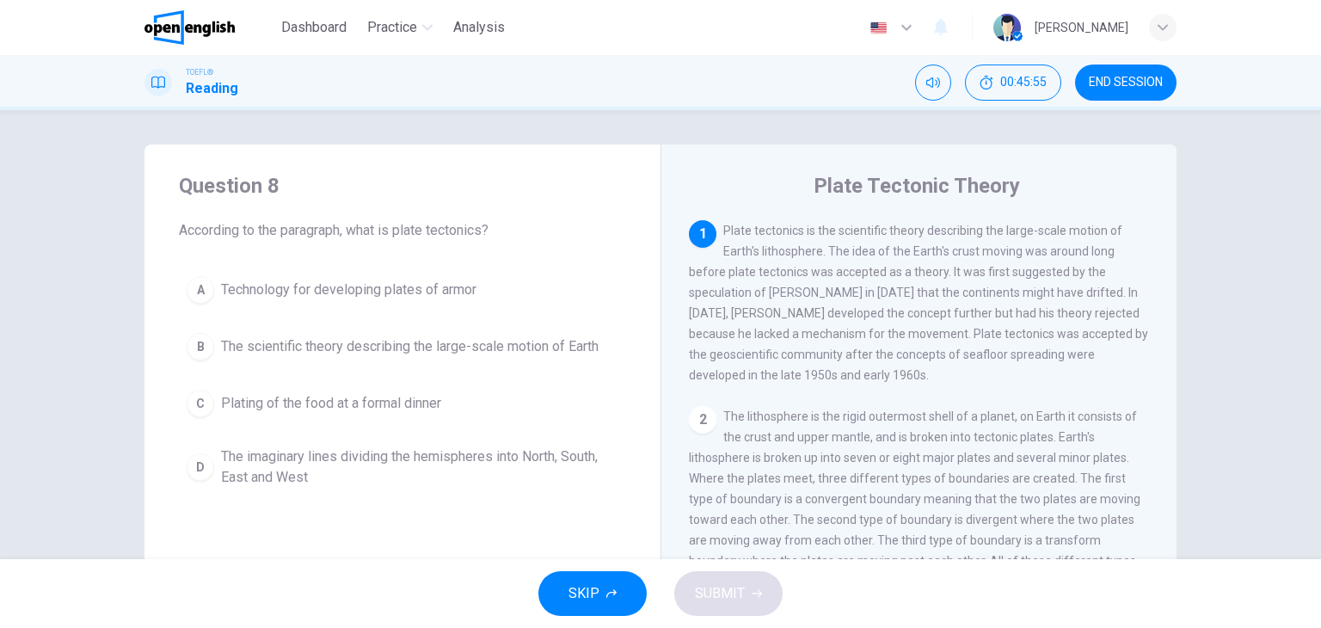
click at [204, 350] on div "B" at bounding box center [201, 347] width 28 height 28
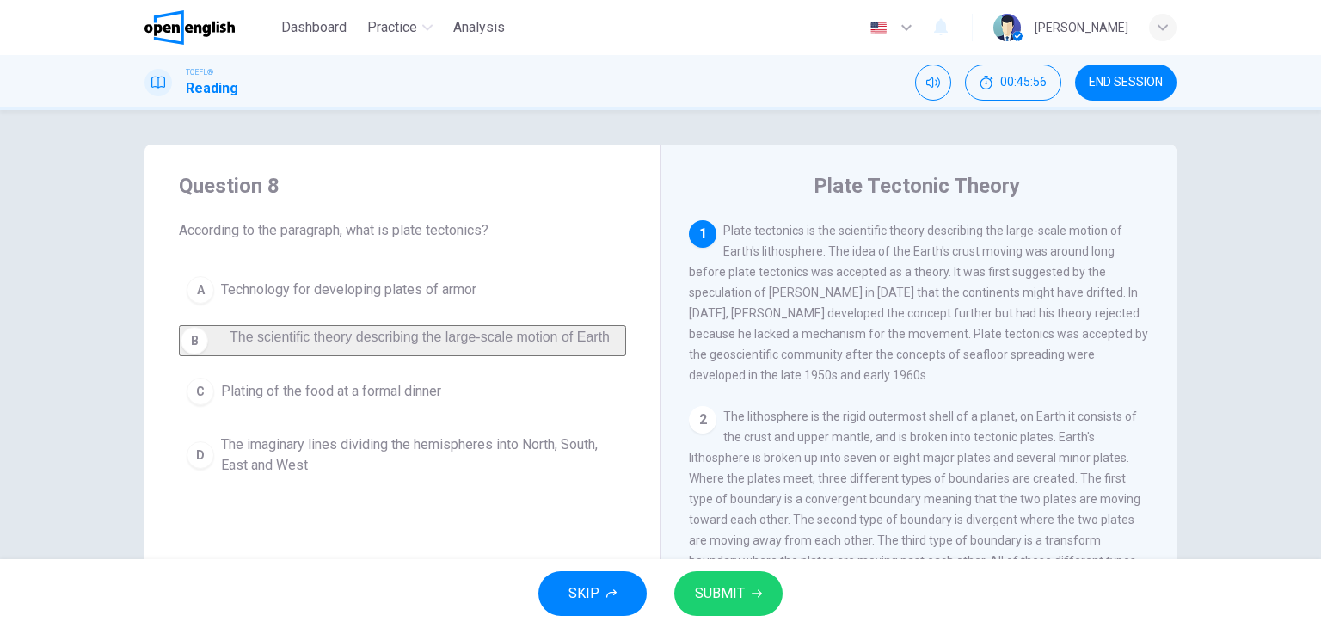
click at [717, 594] on span "SUBMIT" at bounding box center [720, 594] width 50 height 24
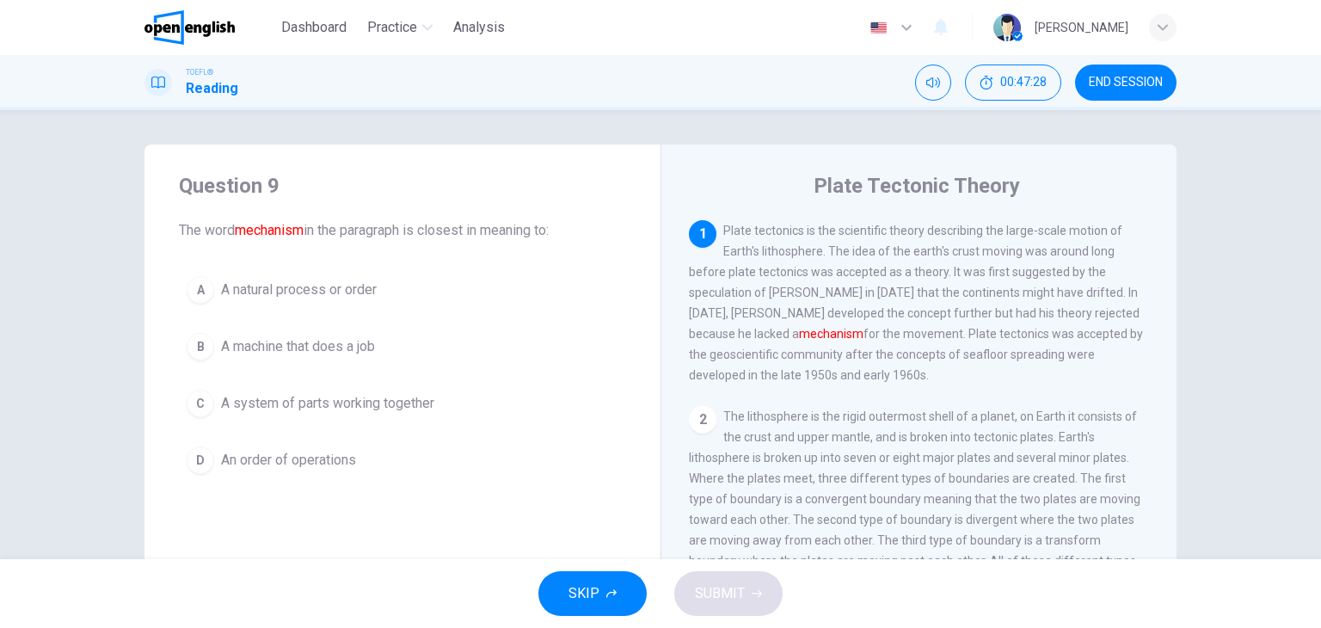
click at [260, 288] on span "A natural process or order" at bounding box center [299, 290] width 156 height 21
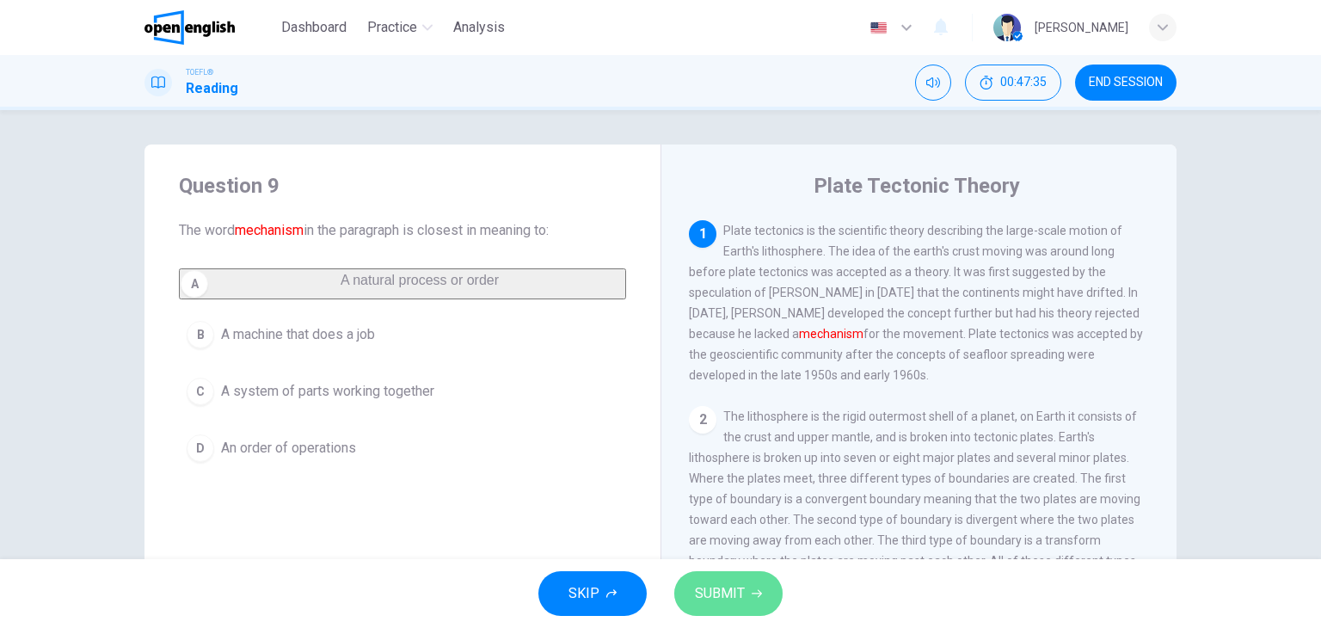
click at [748, 588] on button "SUBMIT" at bounding box center [728, 593] width 108 height 45
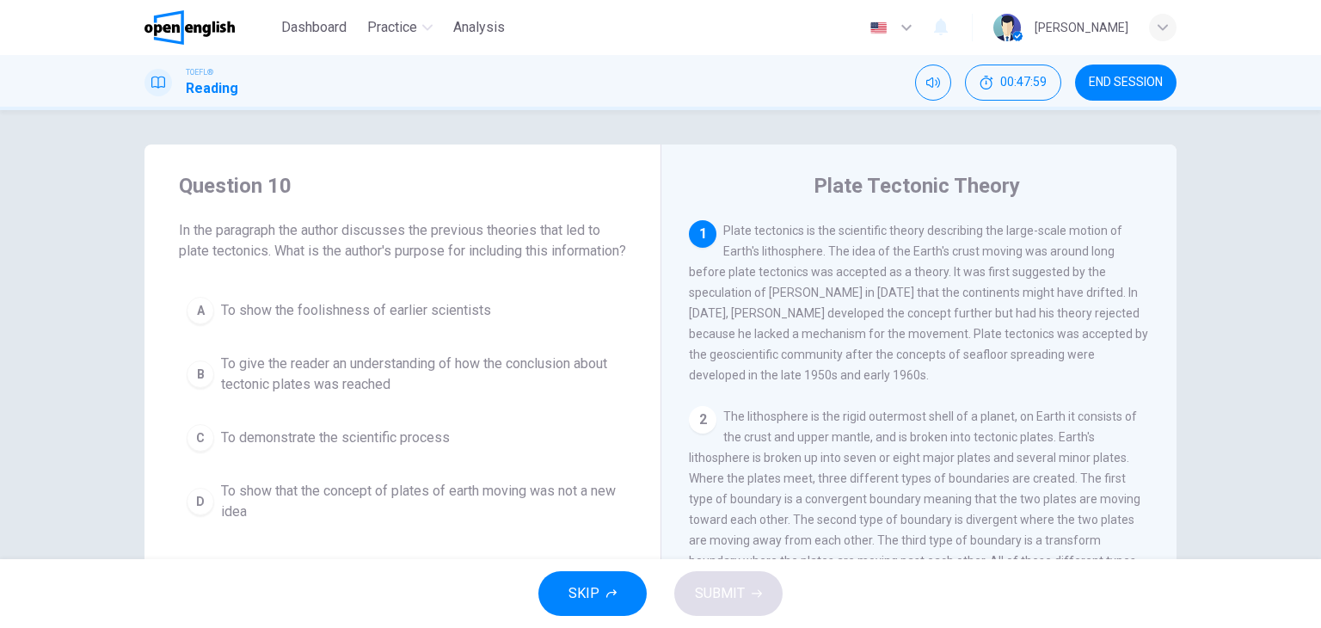
scroll to position [86, 0]
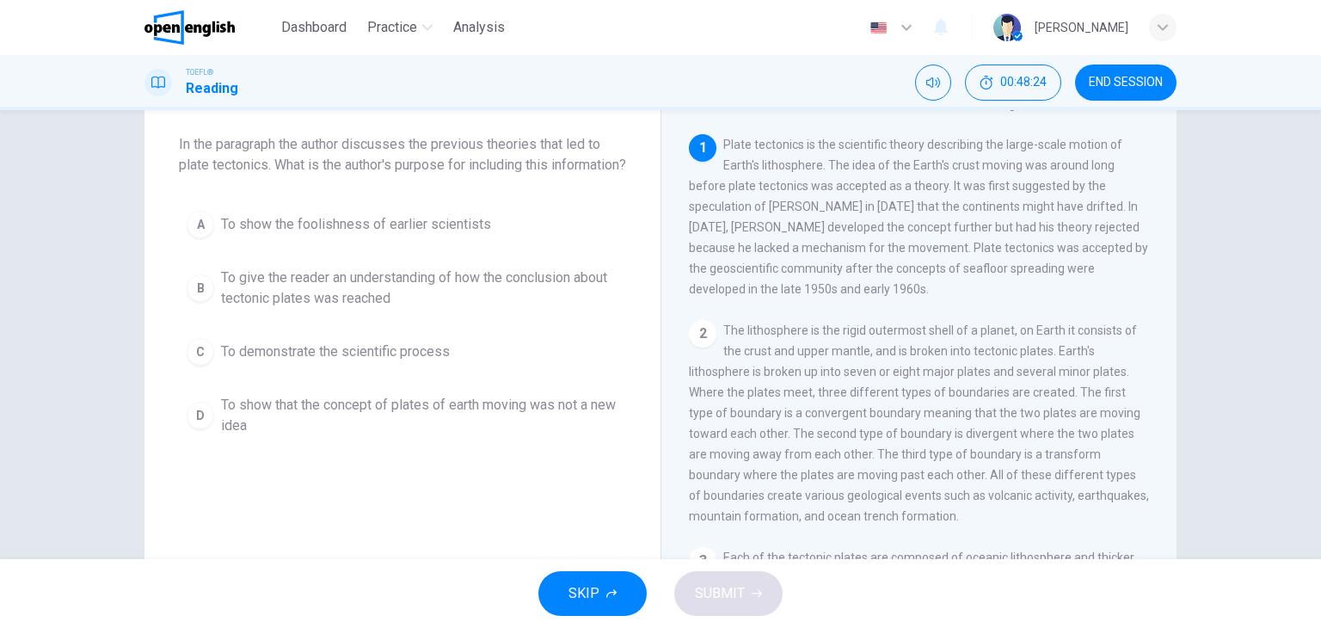
click at [237, 297] on span "To give the reader an understanding of how the conclusion about tectonic plates…" at bounding box center [419, 288] width 397 height 41
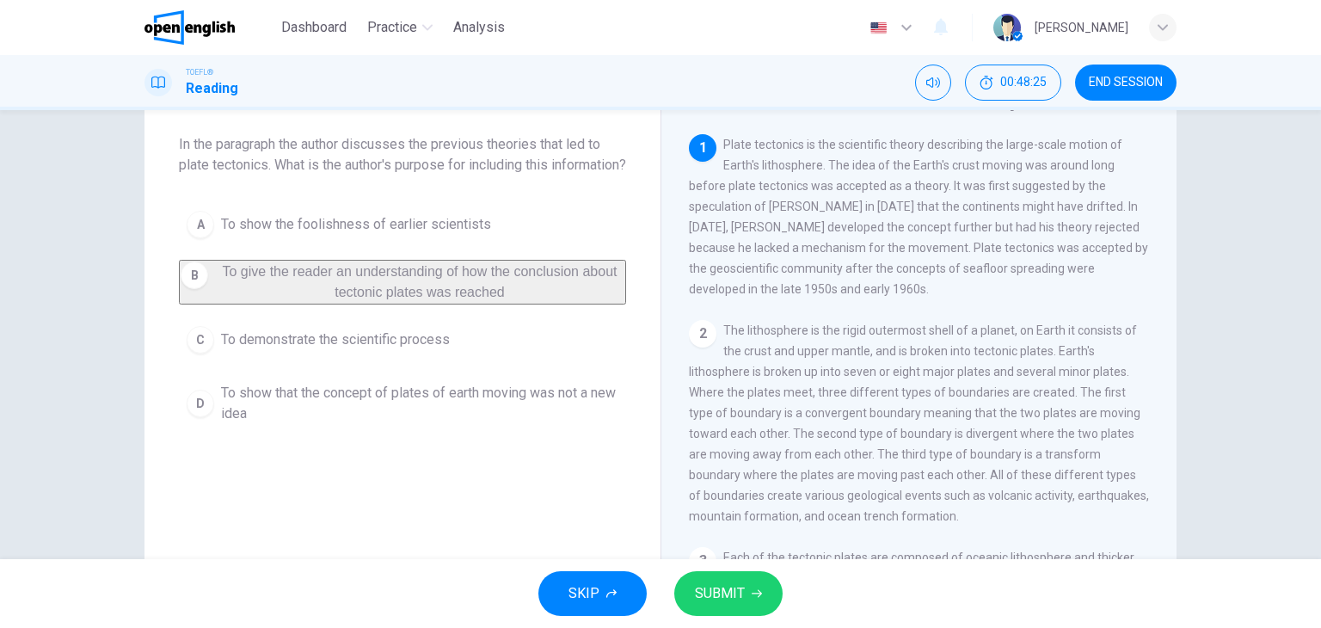
click at [735, 580] on button "SUBMIT" at bounding box center [728, 593] width 108 height 45
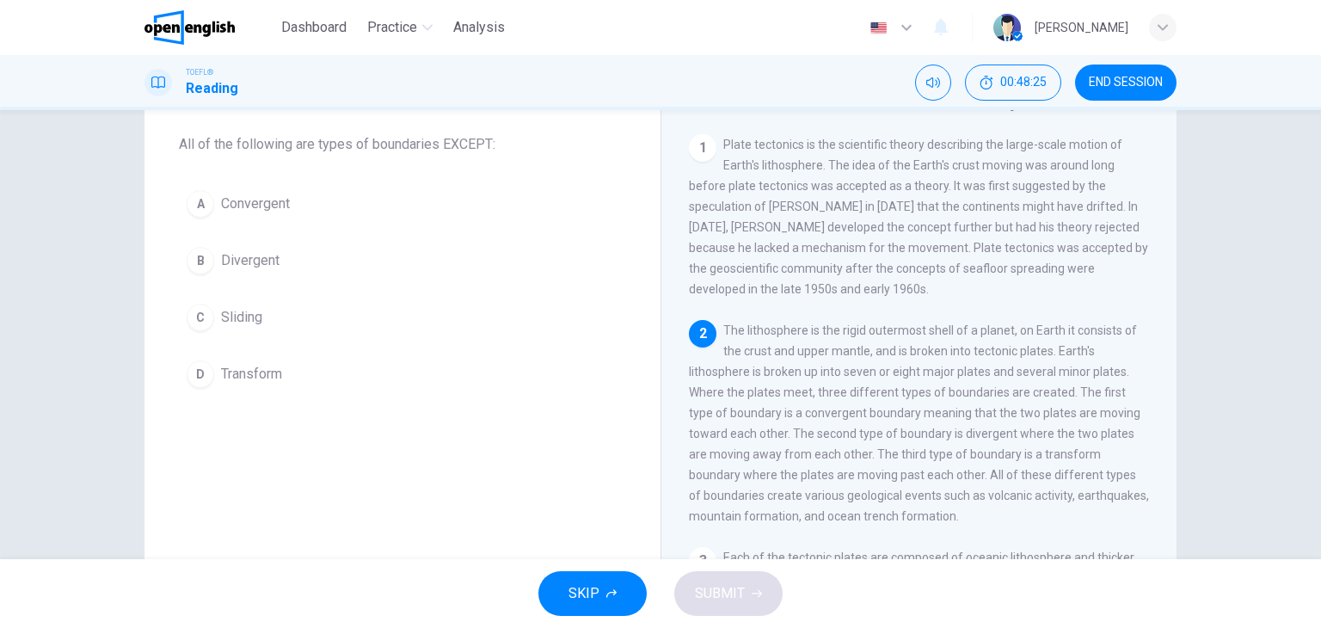
scroll to position [82, 0]
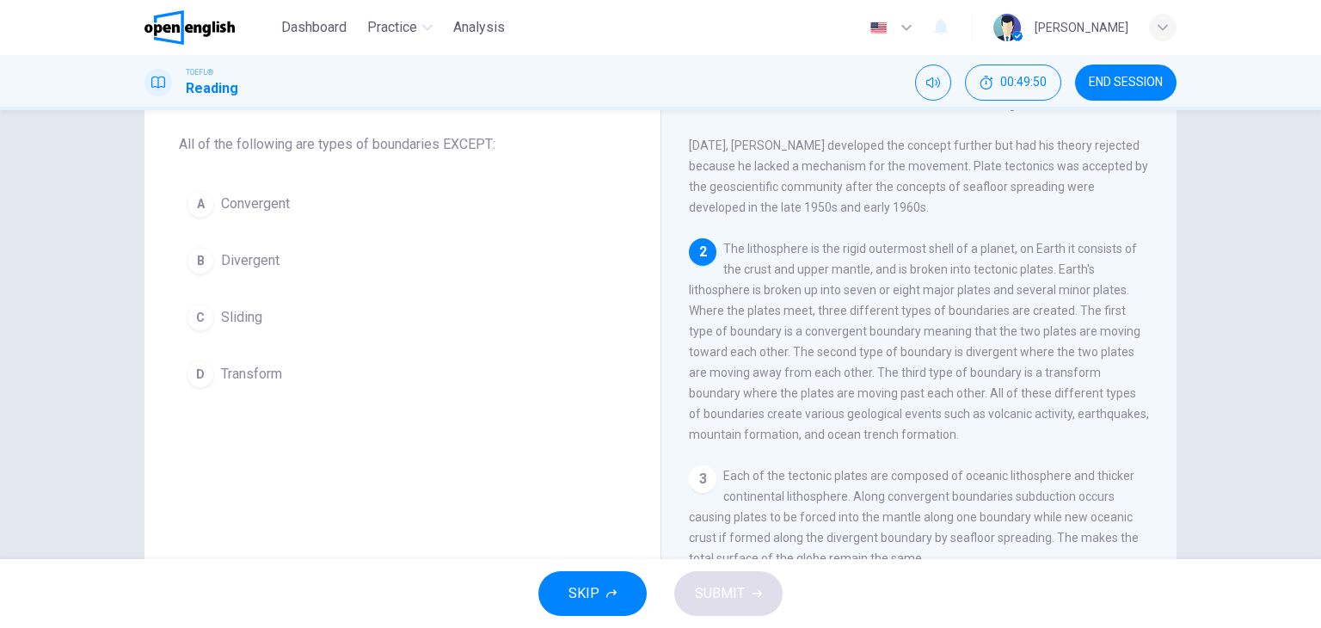
click at [246, 321] on span "Sliding" at bounding box center [241, 317] width 41 height 21
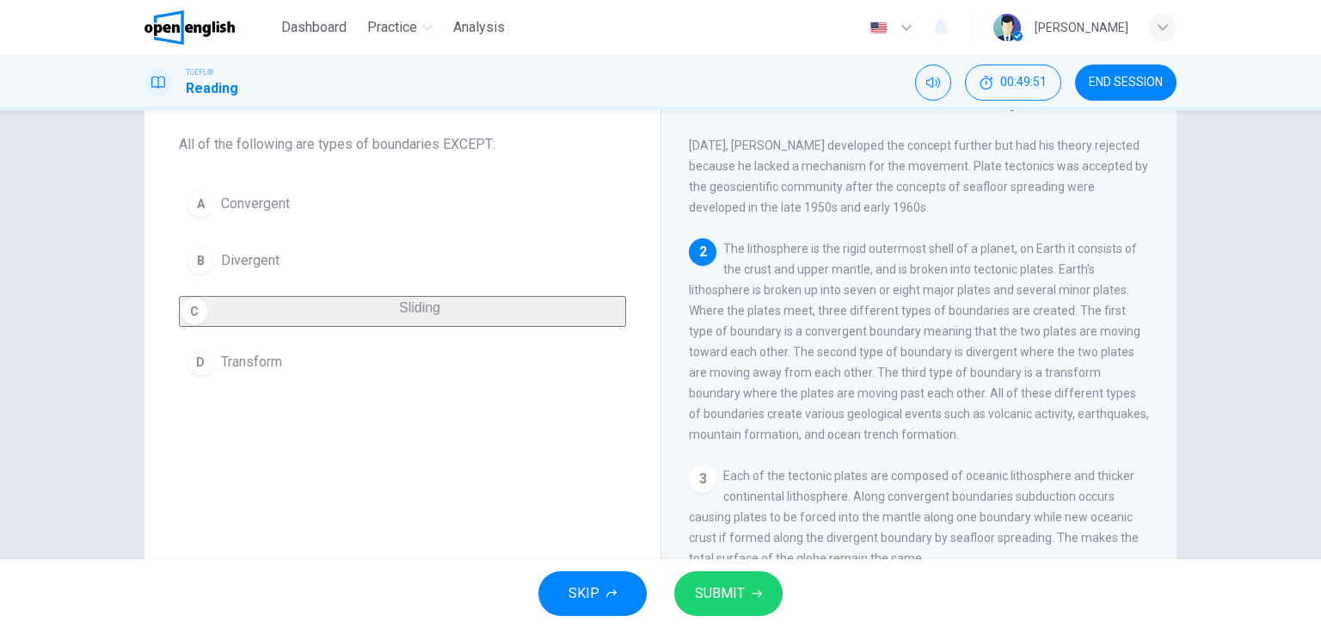
click at [736, 584] on span "SUBMIT" at bounding box center [720, 594] width 50 height 24
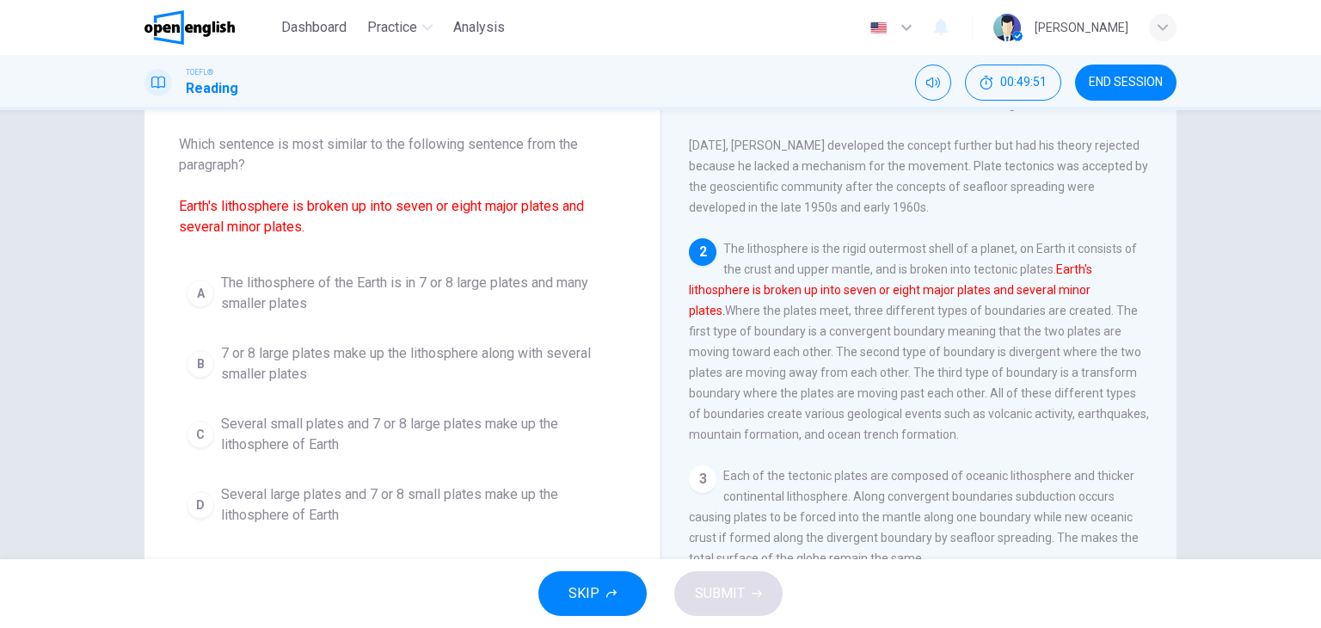
scroll to position [191, 0]
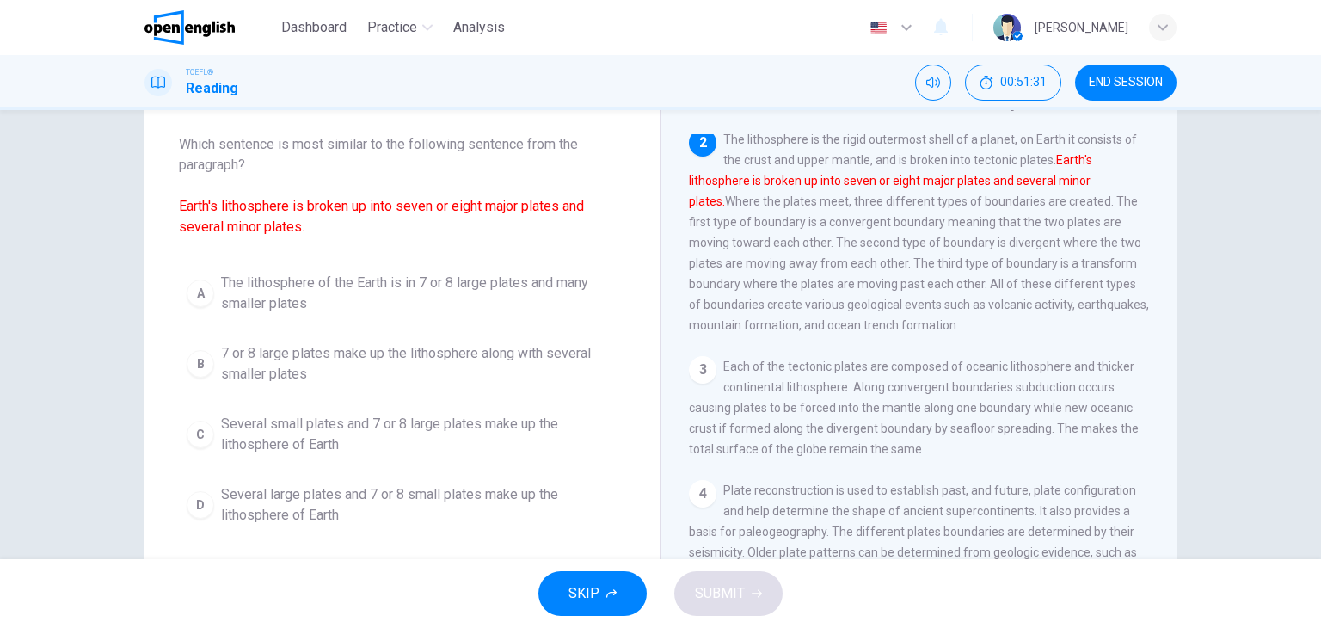
click at [225, 286] on span "The lithosphere of the Earth is in 7 or 8 large plates and many smaller plates" at bounding box center [419, 293] width 397 height 41
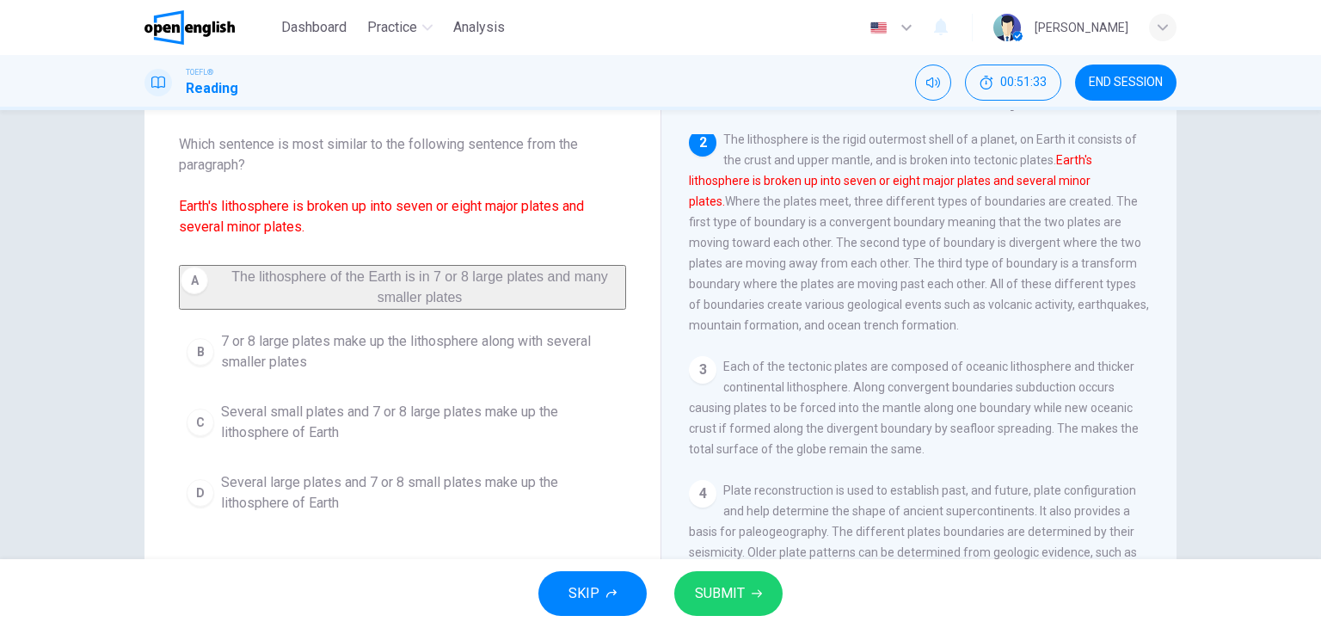
click at [726, 594] on span "SUBMIT" at bounding box center [720, 594] width 50 height 24
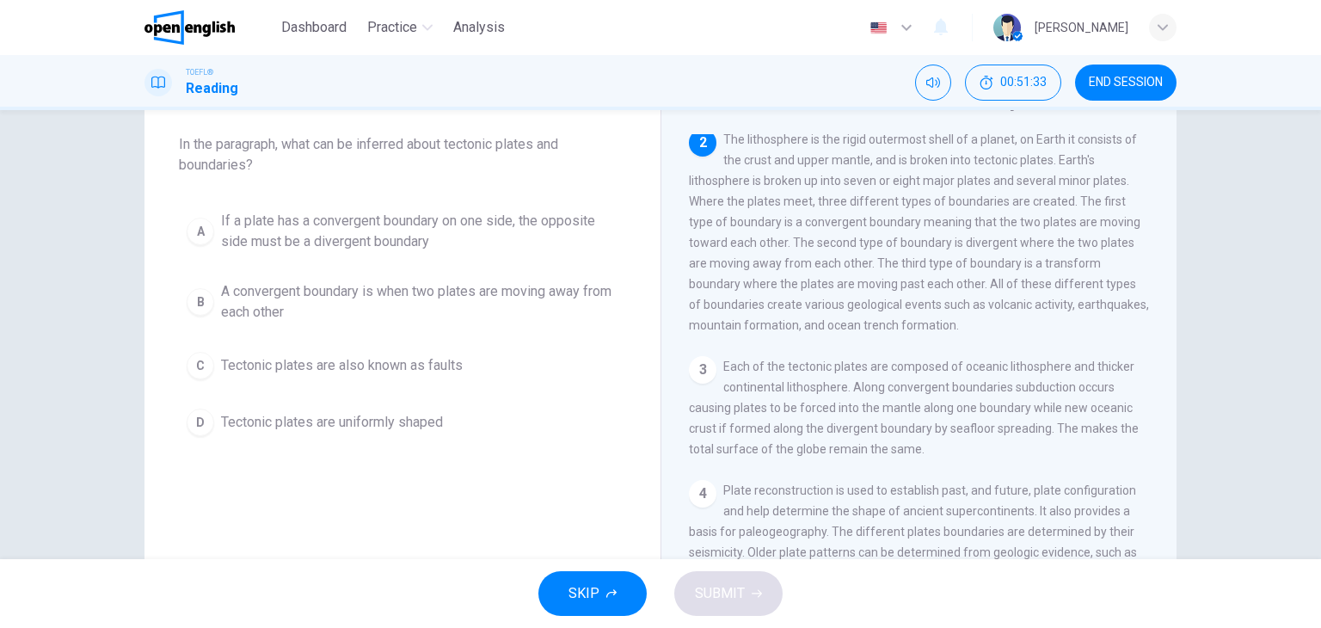
scroll to position [0, 0]
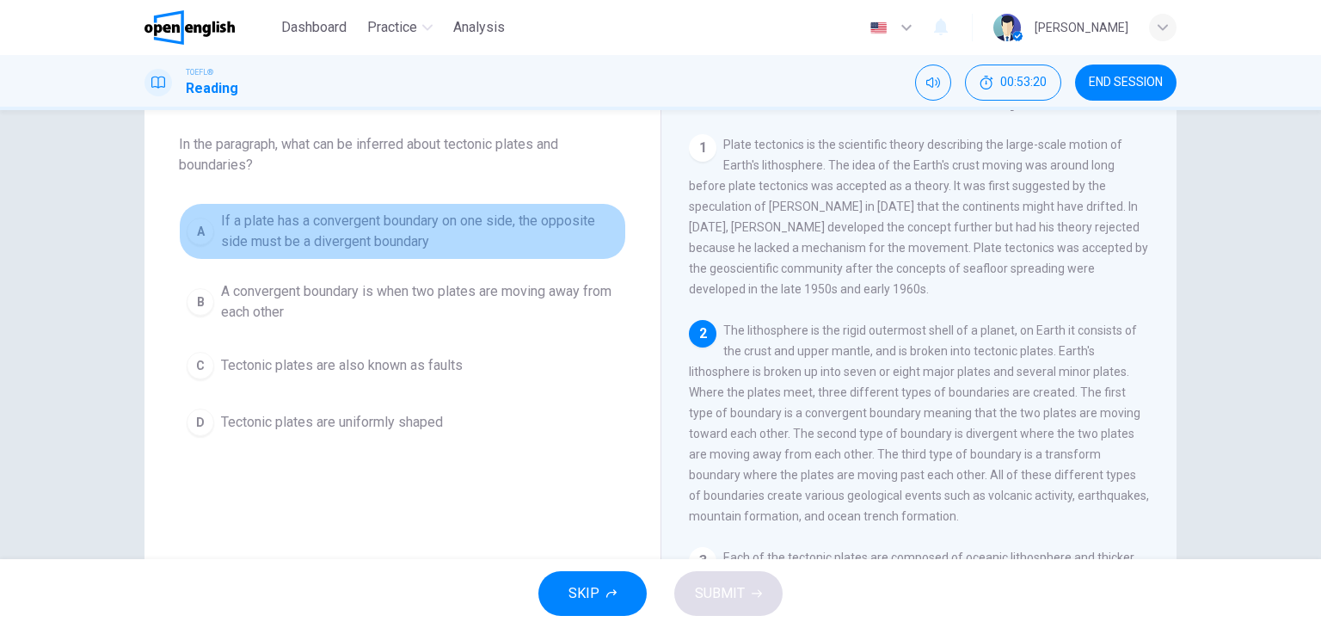
click at [204, 226] on div "A" at bounding box center [201, 232] width 28 height 28
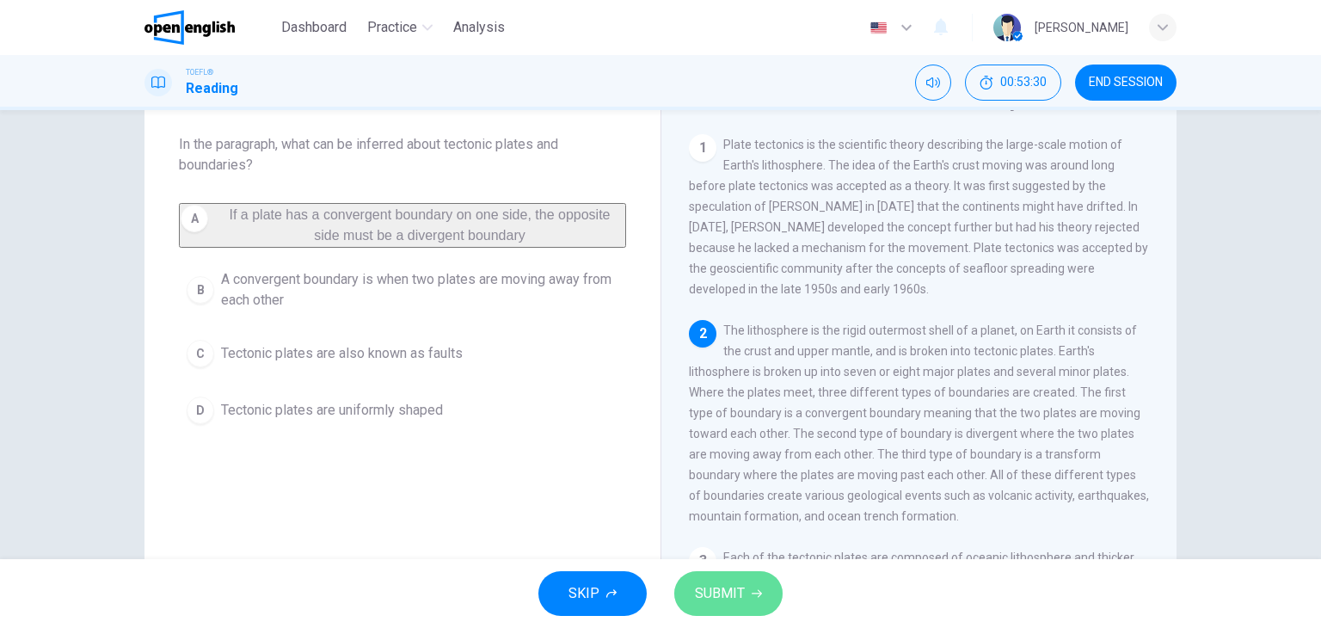
click at [736, 582] on span "SUBMIT" at bounding box center [720, 594] width 50 height 24
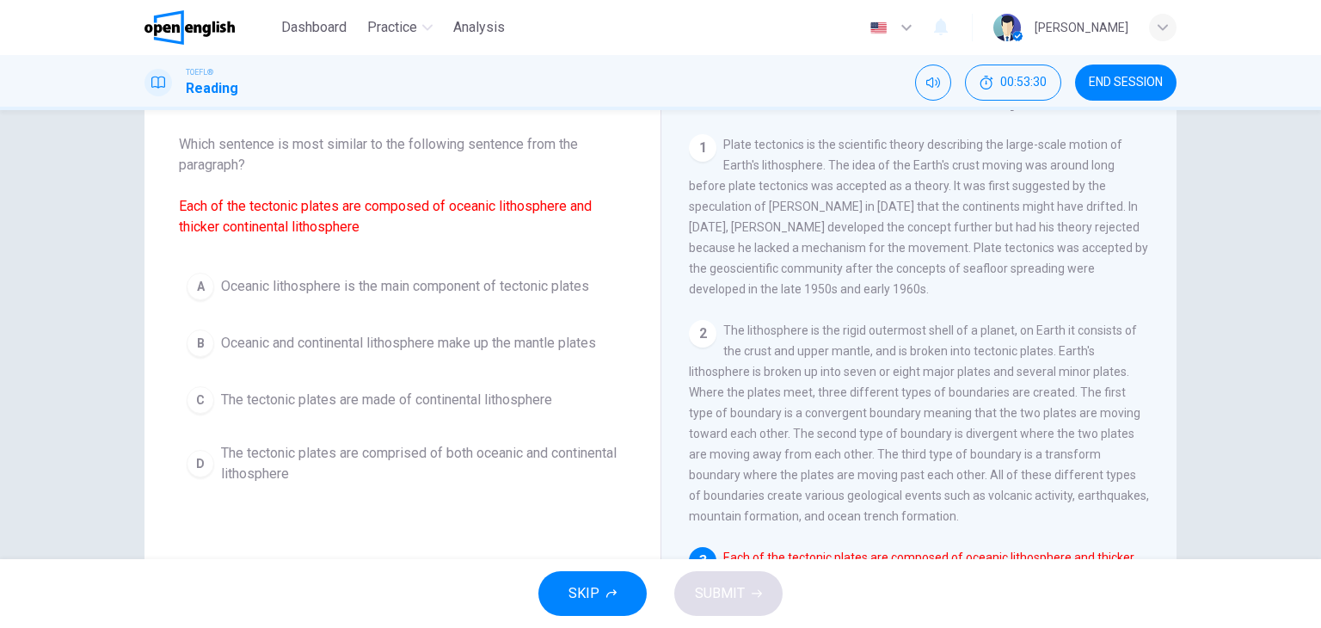
scroll to position [209, 0]
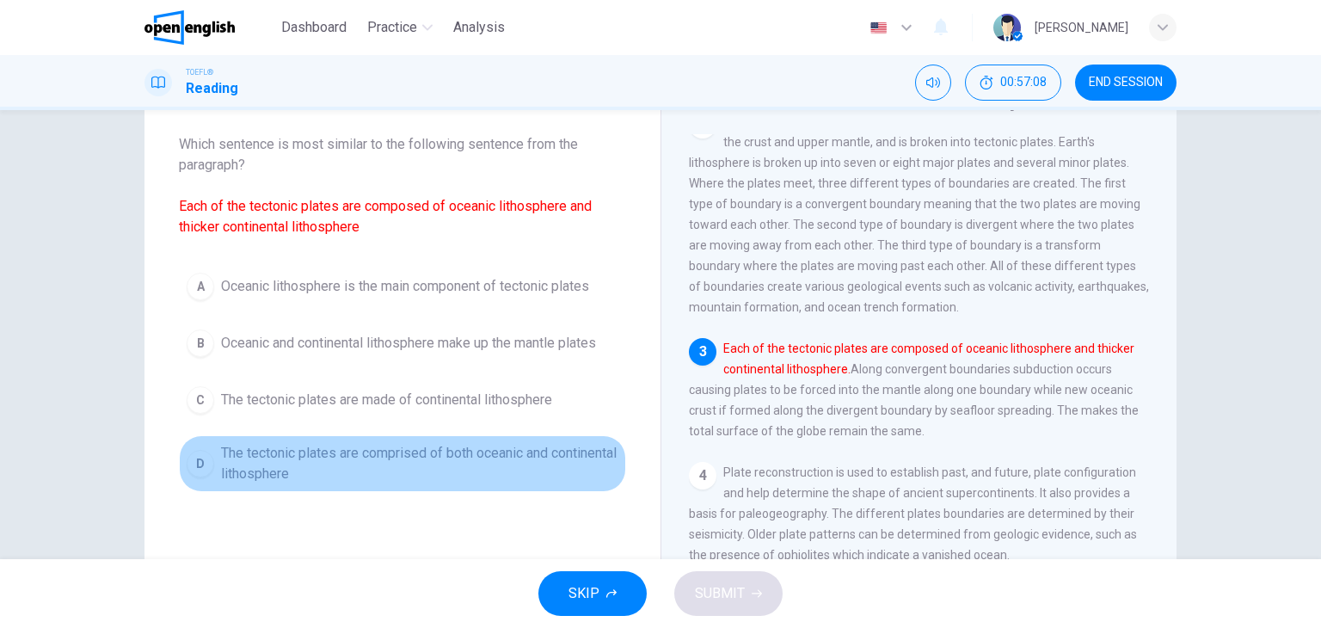
click at [393, 457] on span "The tectonic plates are comprised of both oceanic and continental lithosphere" at bounding box center [419, 463] width 397 height 41
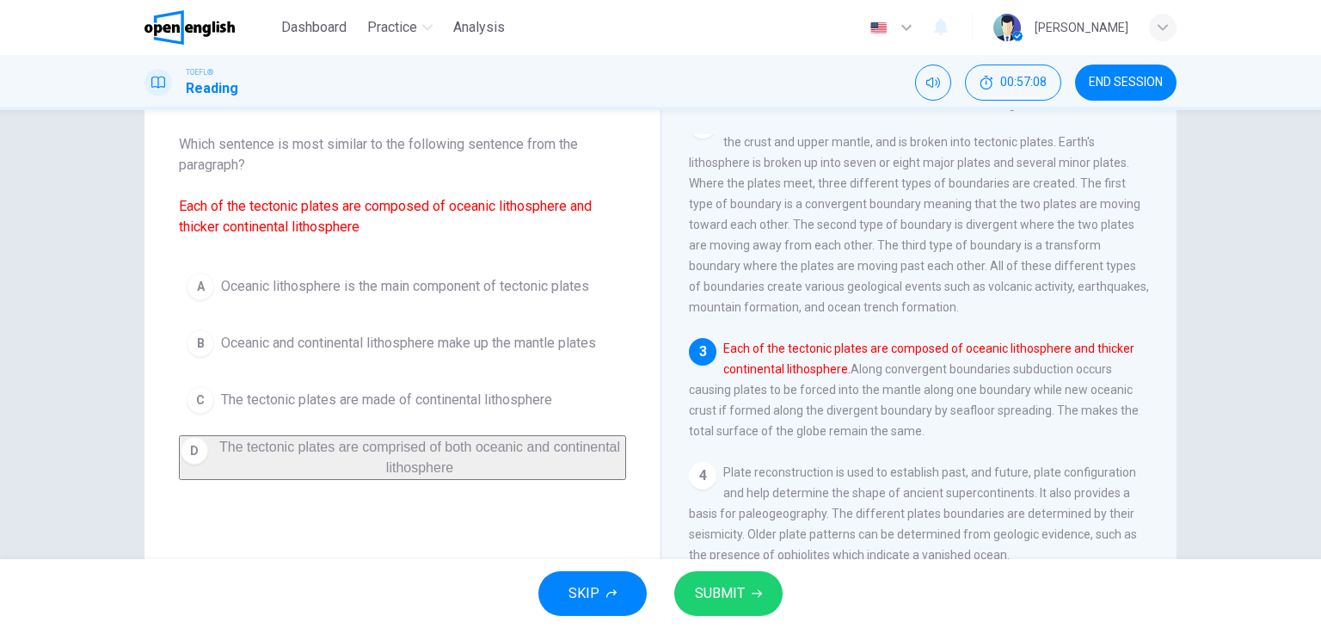
scroll to position [218, 0]
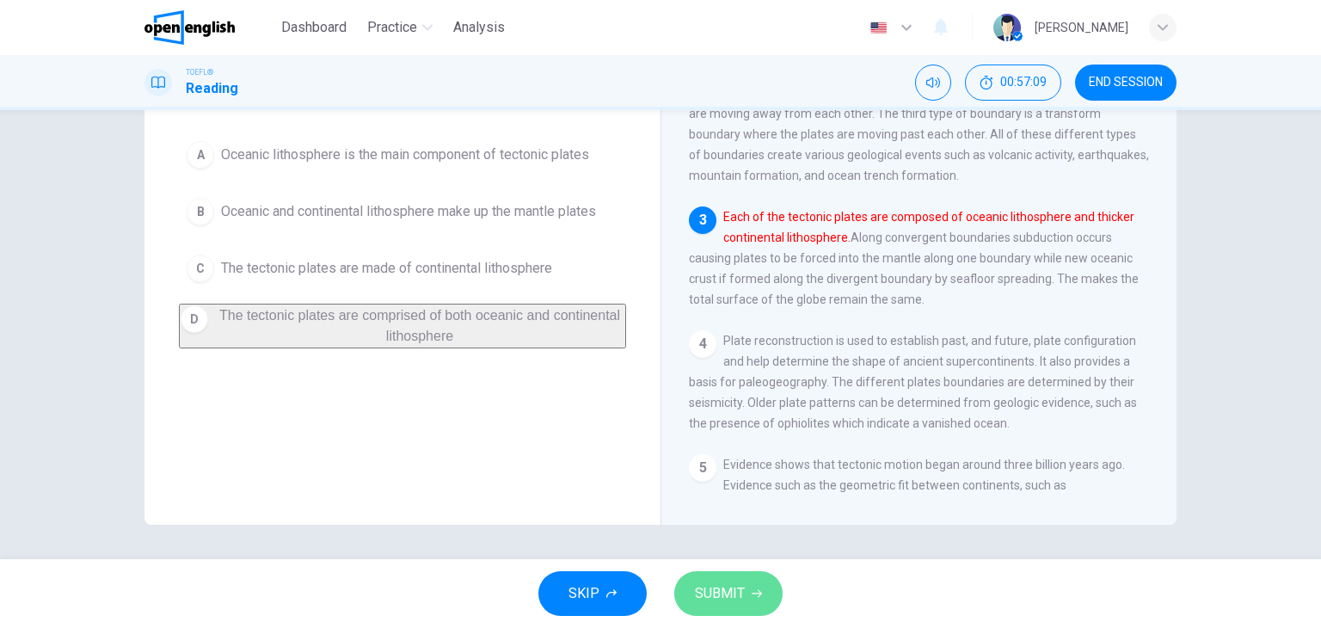
click at [734, 588] on span "SUBMIT" at bounding box center [720, 594] width 50 height 24
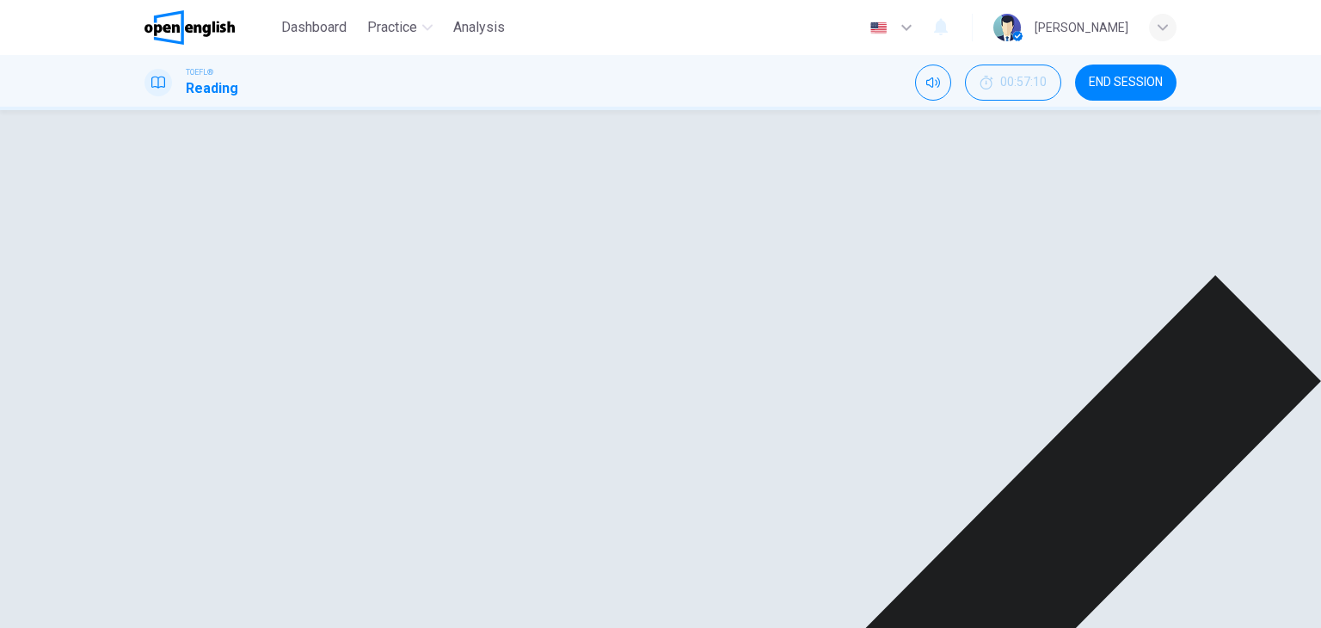
scroll to position [0, 0]
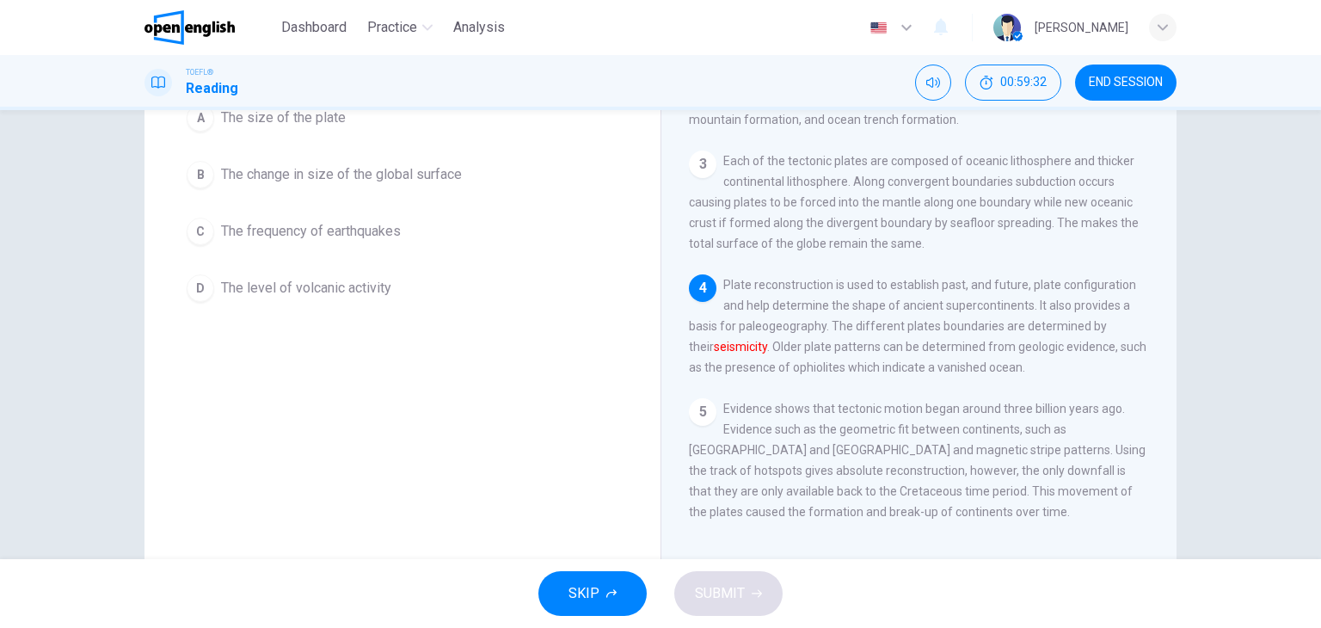
scroll to position [86, 0]
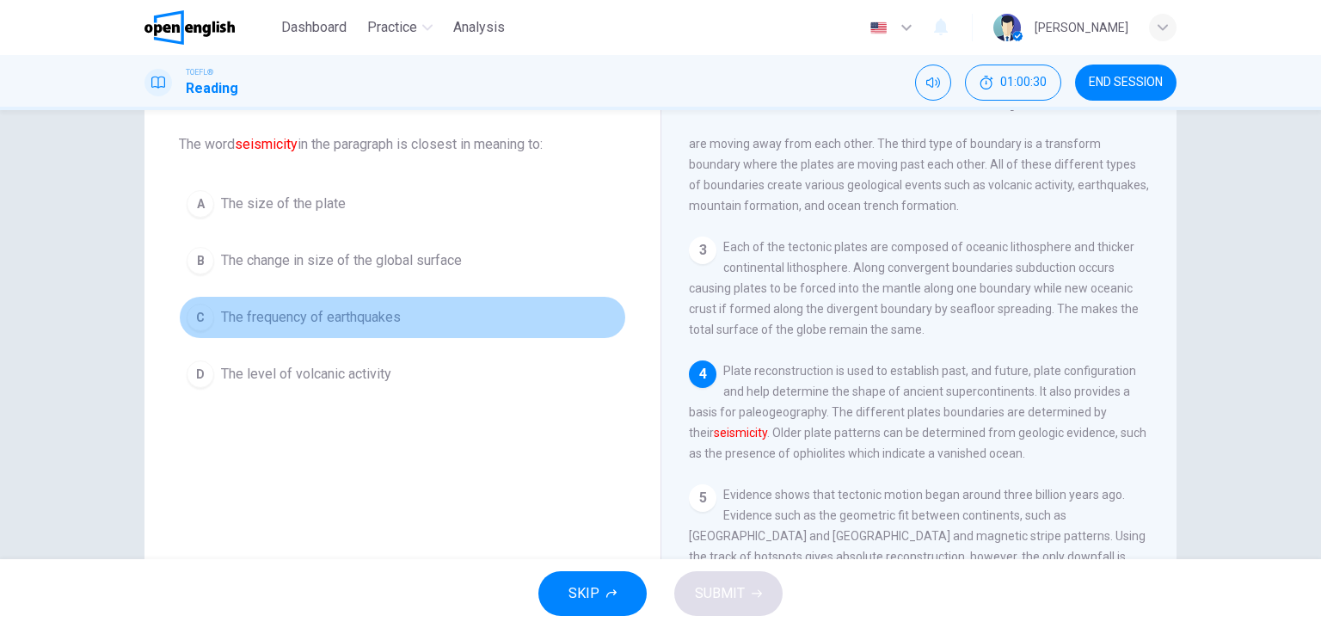
drag, startPoint x: 213, startPoint y: 316, endPoint x: 369, endPoint y: 319, distance: 155.7
click at [231, 311] on button "C The frequency of earthquakes" at bounding box center [402, 317] width 447 height 43
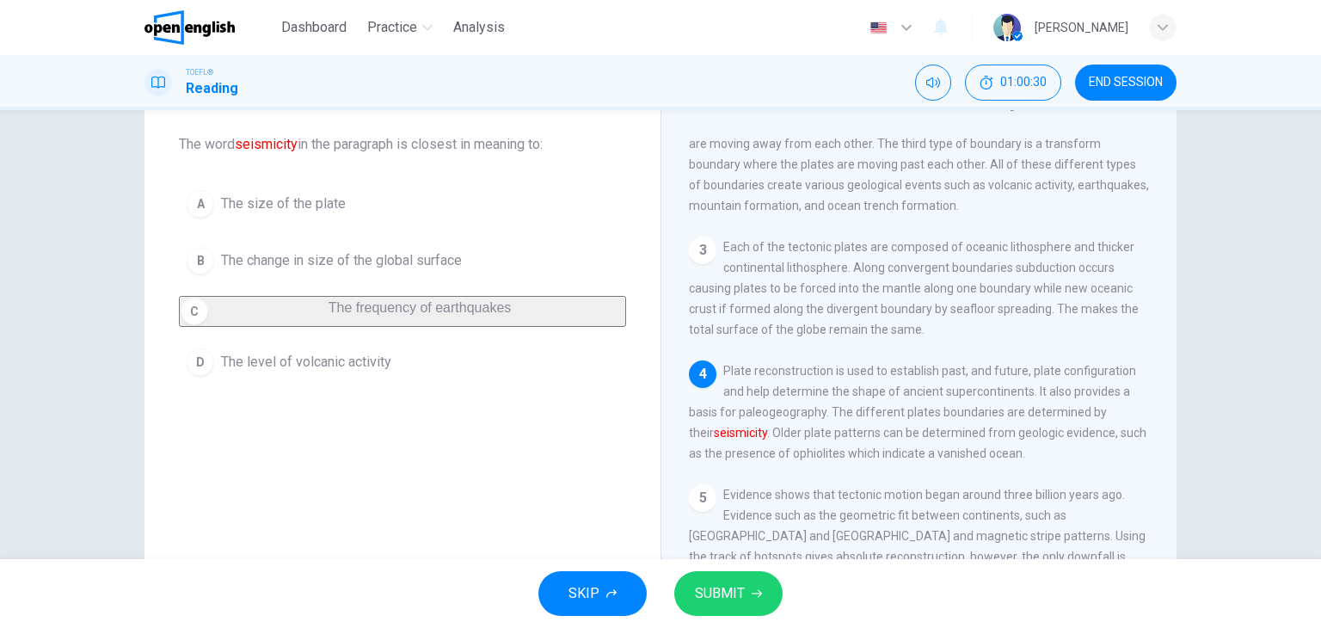
scroll to position [218, 0]
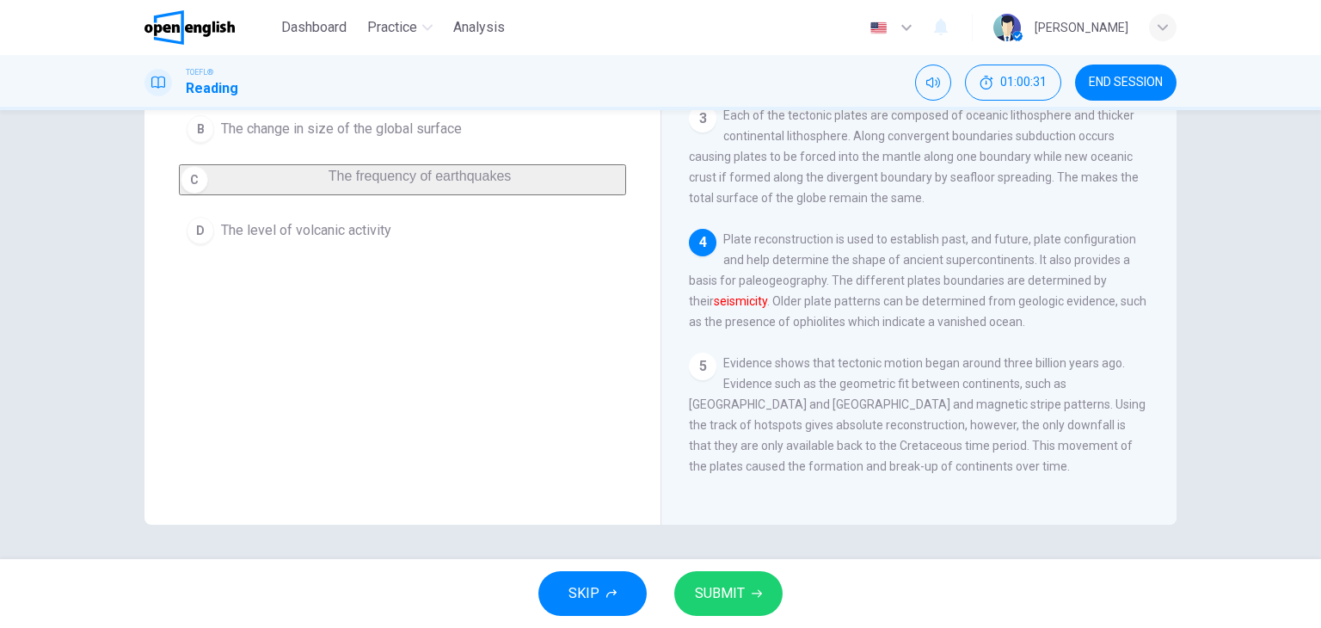
click at [738, 583] on span "SUBMIT" at bounding box center [720, 594] width 50 height 24
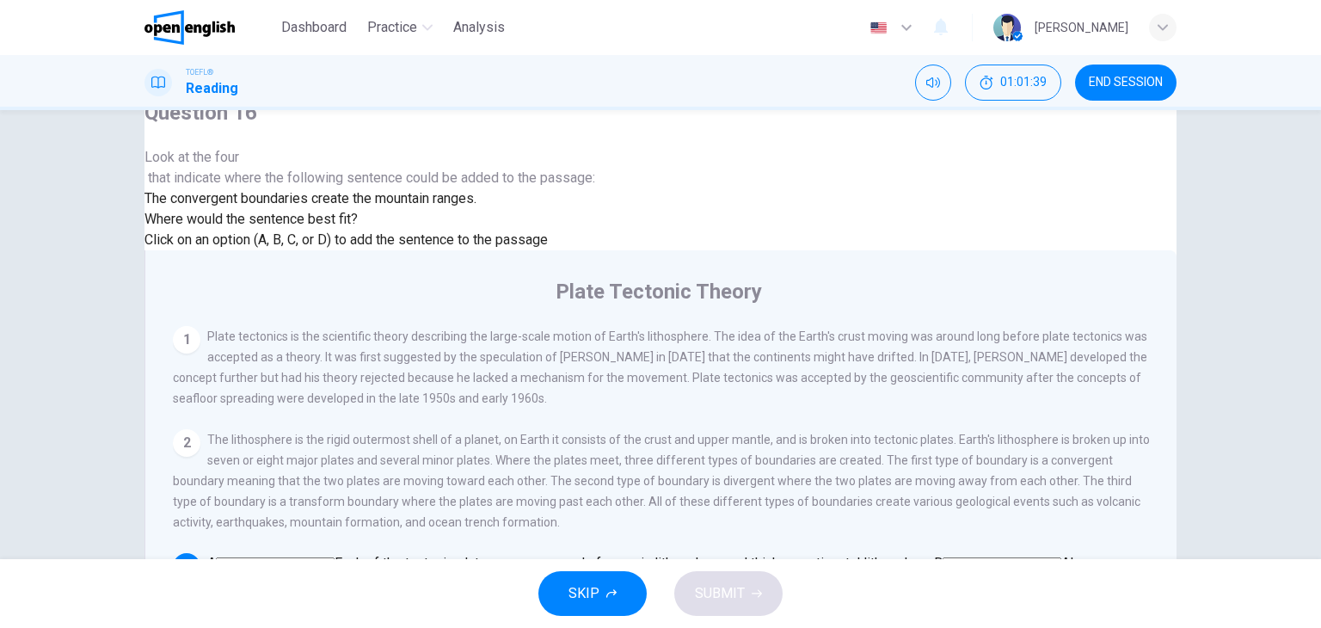
scroll to position [258, 0]
click at [967, 578] on input at bounding box center [907, 585] width 119 height 15
click at [967, 577] on input at bounding box center [907, 584] width 119 height 15
click at [987, 598] on input at bounding box center [927, 605] width 119 height 15
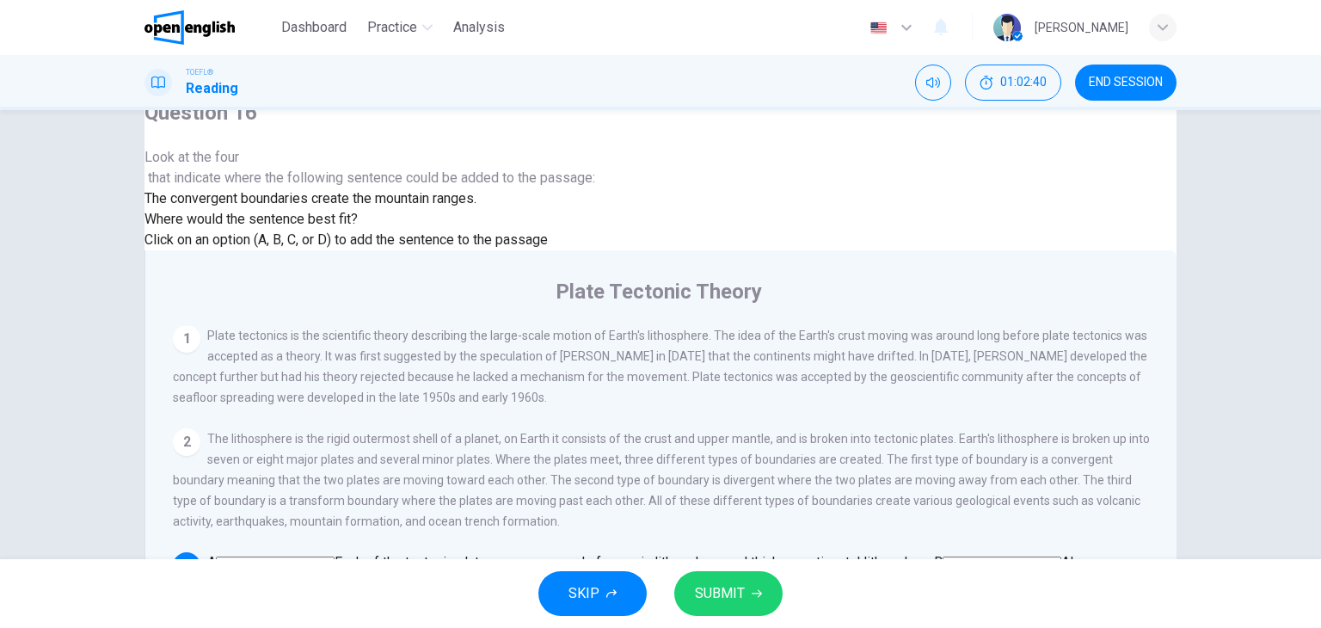
scroll to position [344, 0]
click at [732, 582] on span "SUBMIT" at bounding box center [720, 594] width 50 height 24
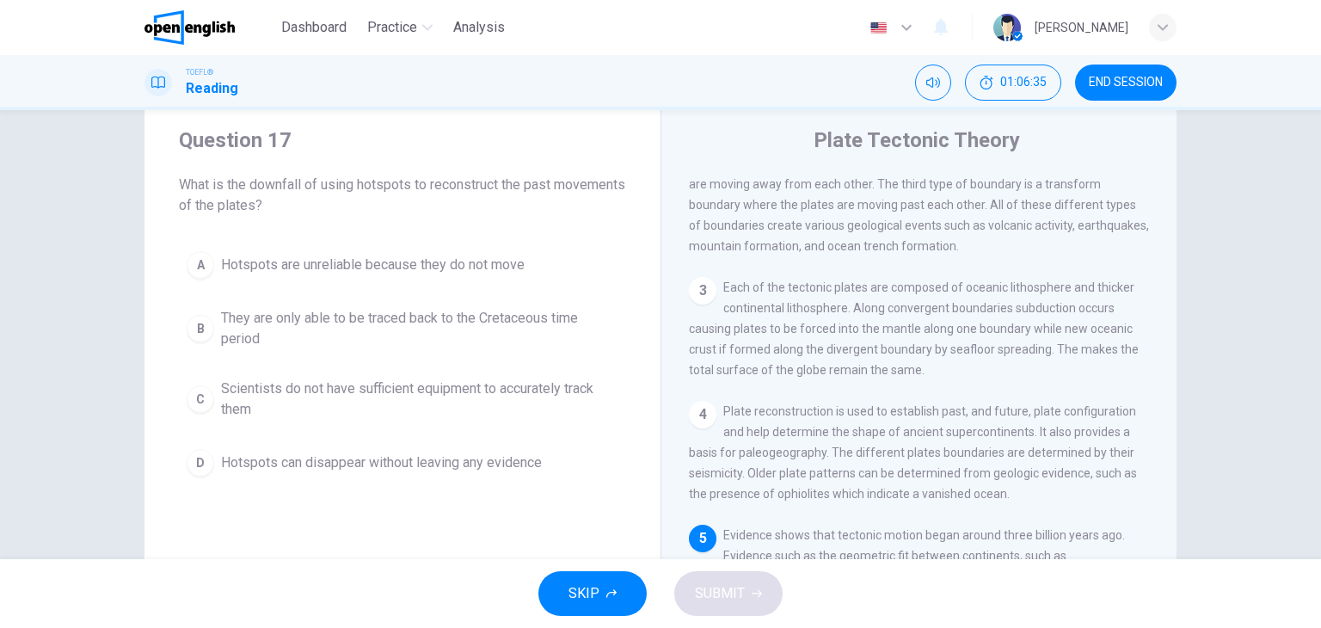
scroll to position [132, 0]
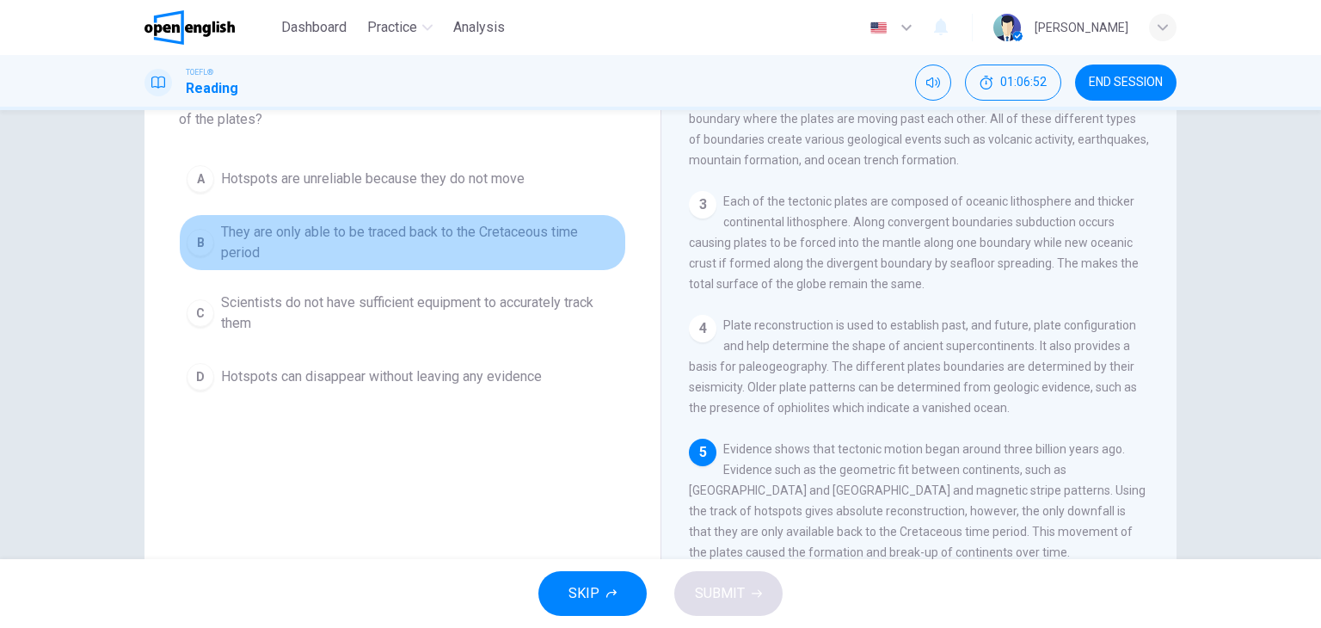
click at [203, 243] on div "B" at bounding box center [201, 243] width 28 height 28
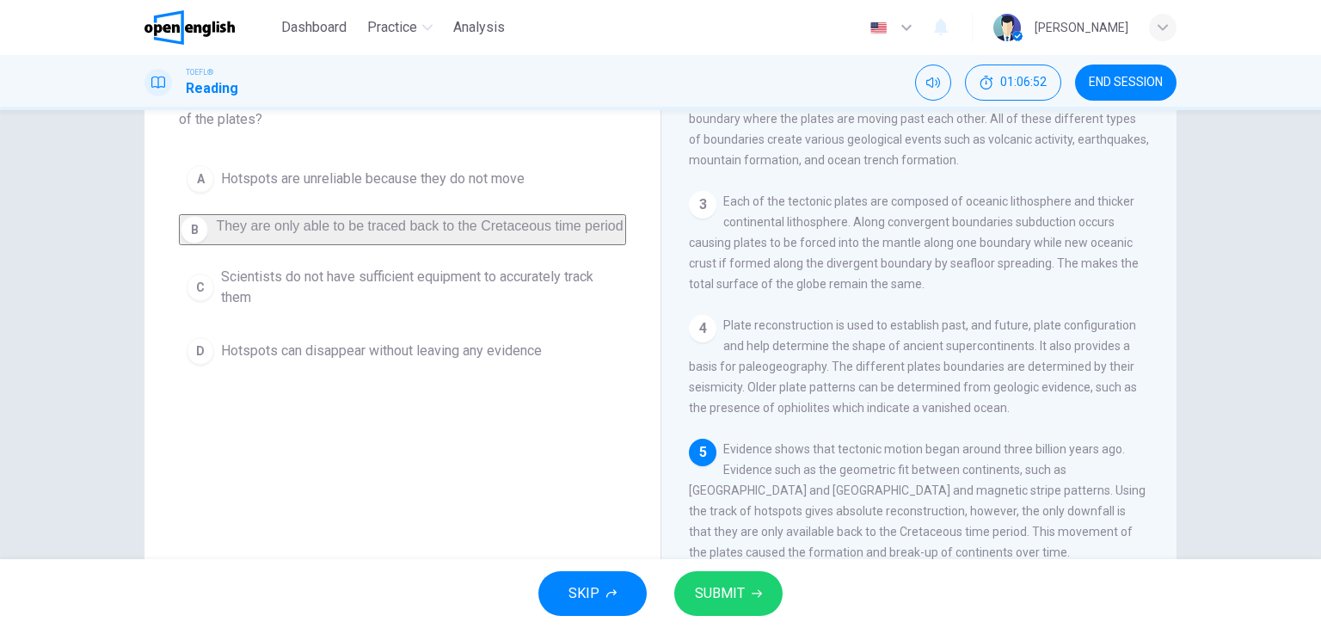
scroll to position [218, 0]
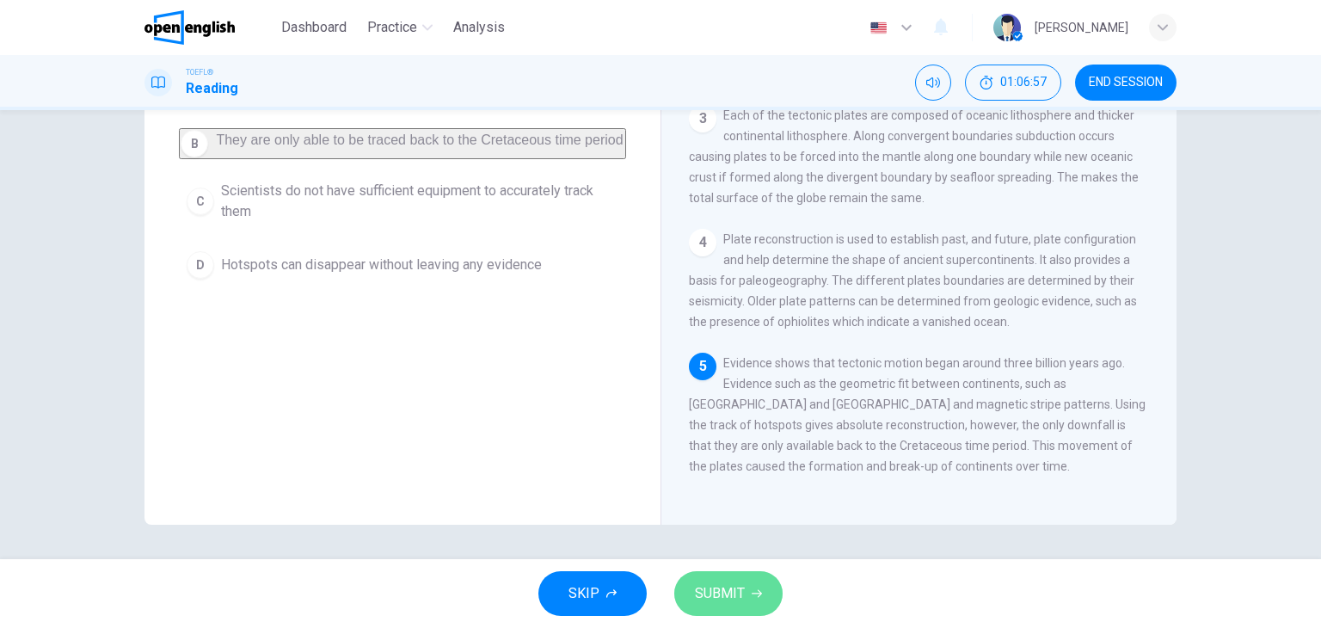
click at [729, 588] on span "SUBMIT" at bounding box center [720, 594] width 50 height 24
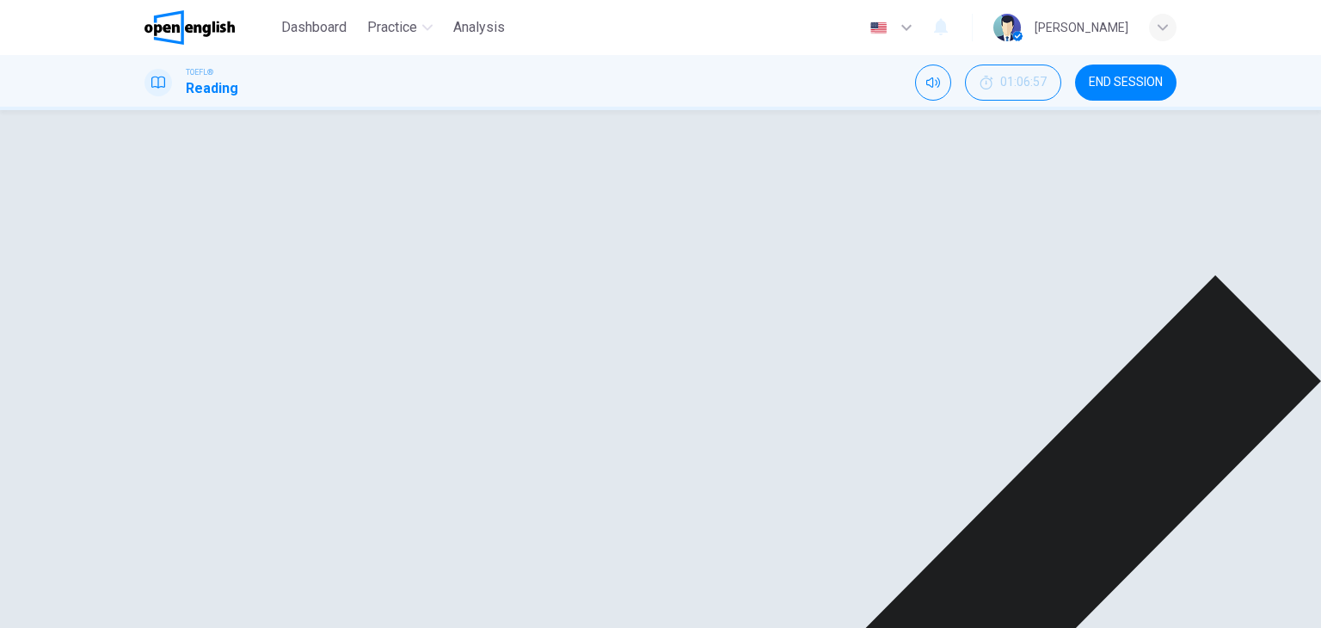
scroll to position [0, 0]
click at [1129, 83] on span "END SESSION" at bounding box center [1126, 83] width 74 height 14
